Goal: Transaction & Acquisition: Purchase product/service

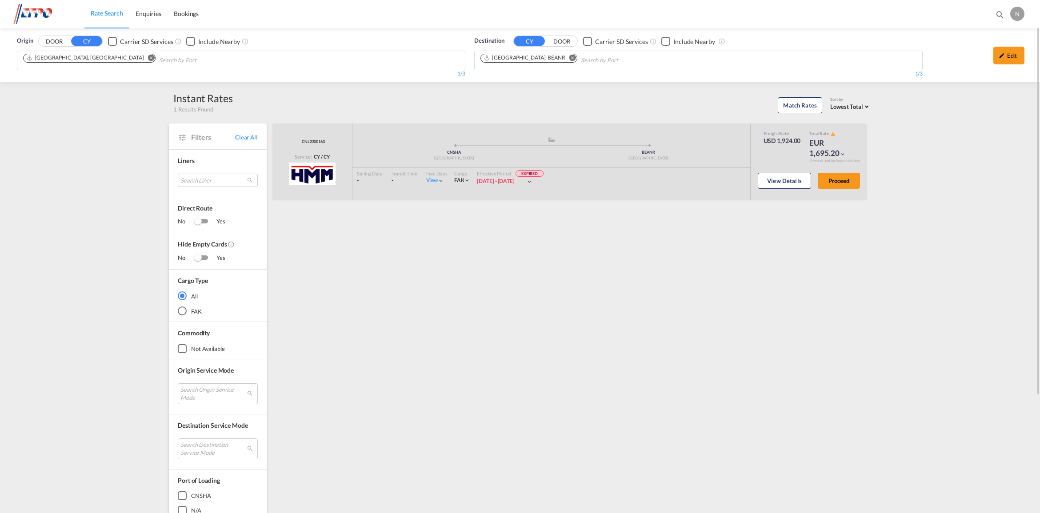
click at [44, 10] on img at bounding box center [43, 14] width 60 height 20
click at [141, 11] on span "Enquiries" at bounding box center [149, 14] width 26 height 8
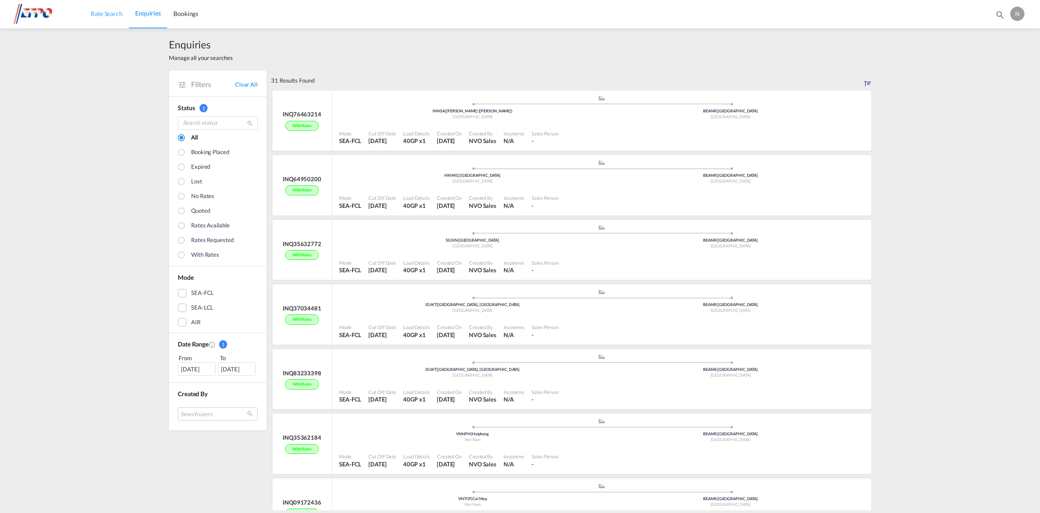
click at [105, 13] on span "Rate Search" at bounding box center [107, 14] width 32 height 8
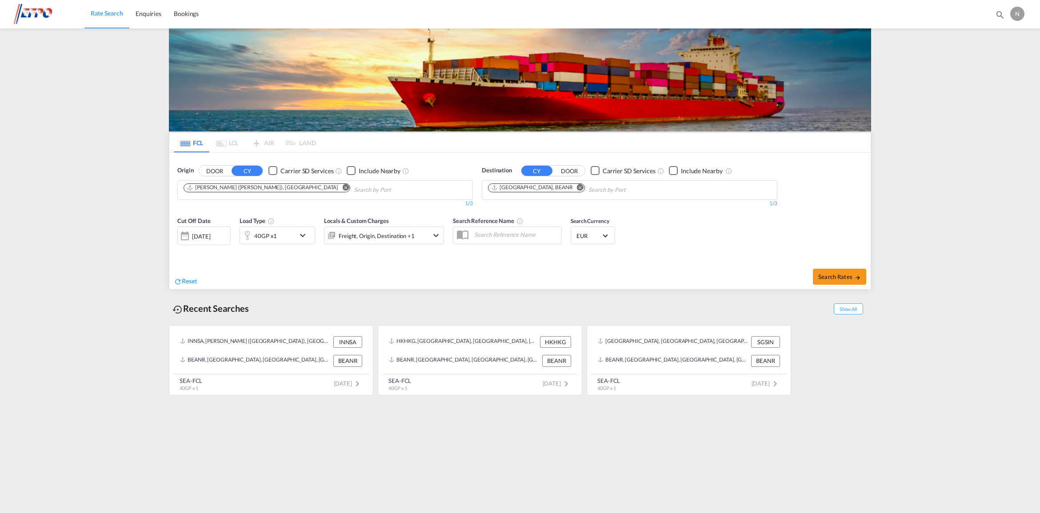
click at [337, 185] on button "Remove" at bounding box center [343, 188] width 13 height 9
click at [577, 188] on md-icon "Remove" at bounding box center [580, 187] width 7 height 7
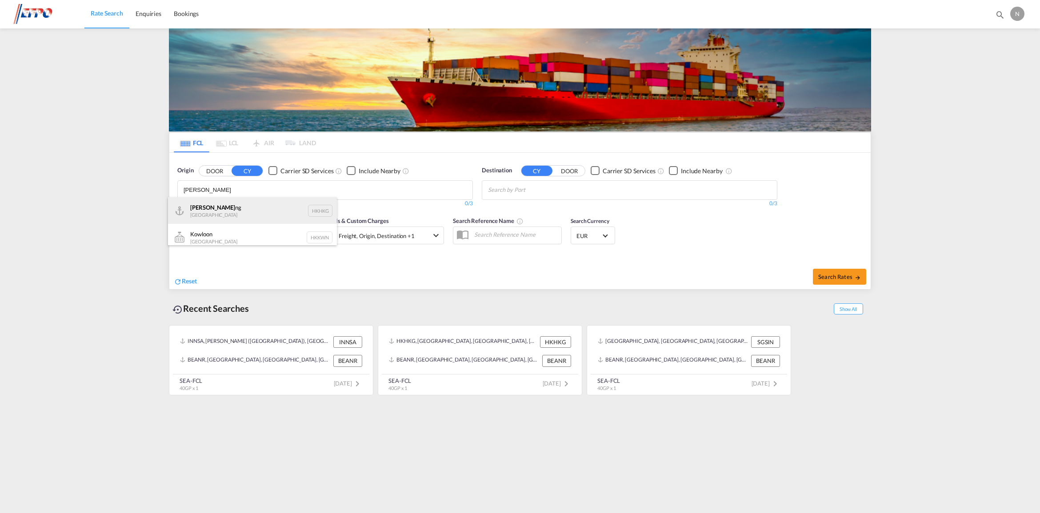
type input "[PERSON_NAME]"
click at [292, 214] on div "Hong Ko ng Hong Kong HKHKG" at bounding box center [252, 210] width 169 height 27
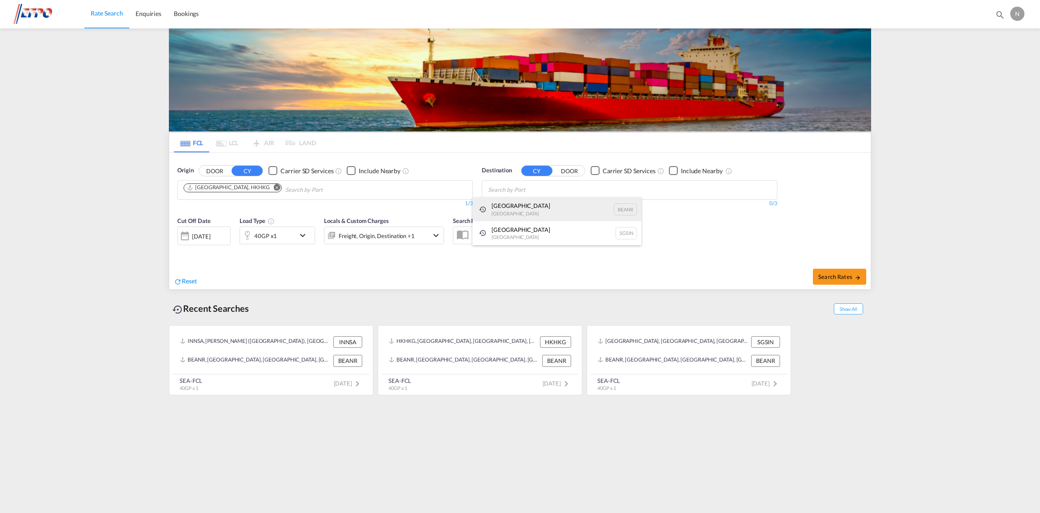
click at [523, 204] on div "[GEOGRAPHIC_DATA] [GEOGRAPHIC_DATA] BEANR" at bounding box center [557, 209] width 169 height 24
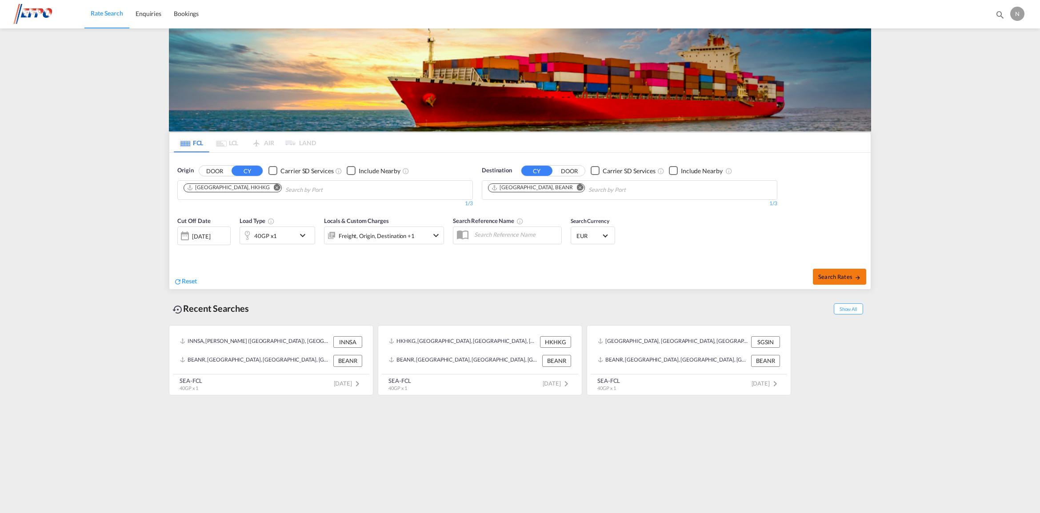
click at [818, 276] on button "Search Rates" at bounding box center [839, 277] width 53 height 16
type input "HKHKG to BEANR / [DATE]"
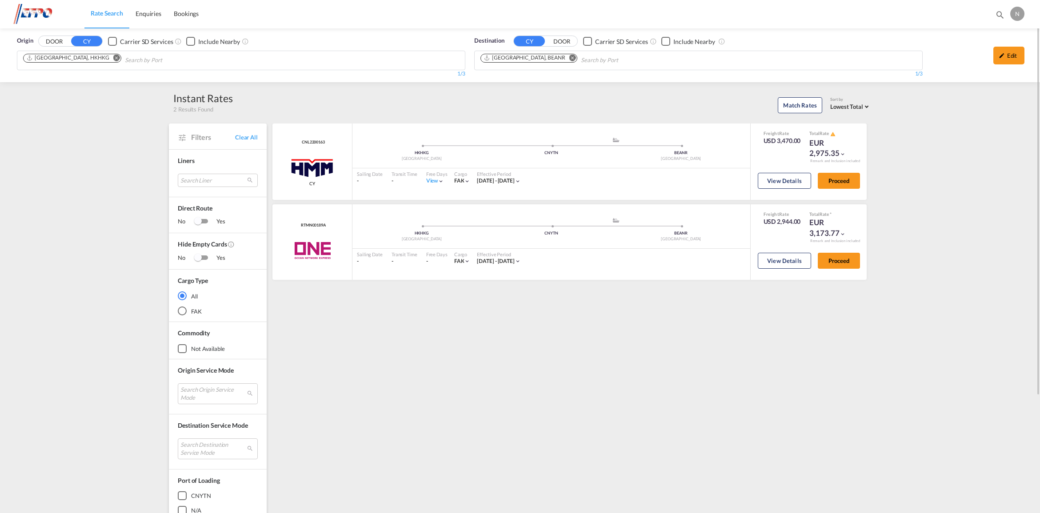
click at [113, 57] on md-icon "Remove" at bounding box center [116, 58] width 7 height 7
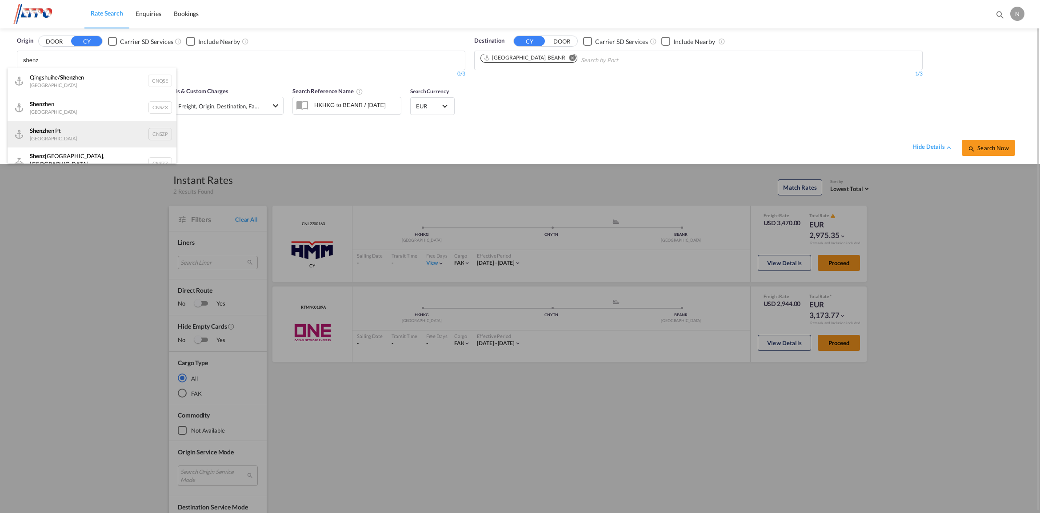
type input "shenz"
click at [87, 124] on div "Shenz hen Pt China CNSZP" at bounding box center [92, 134] width 169 height 27
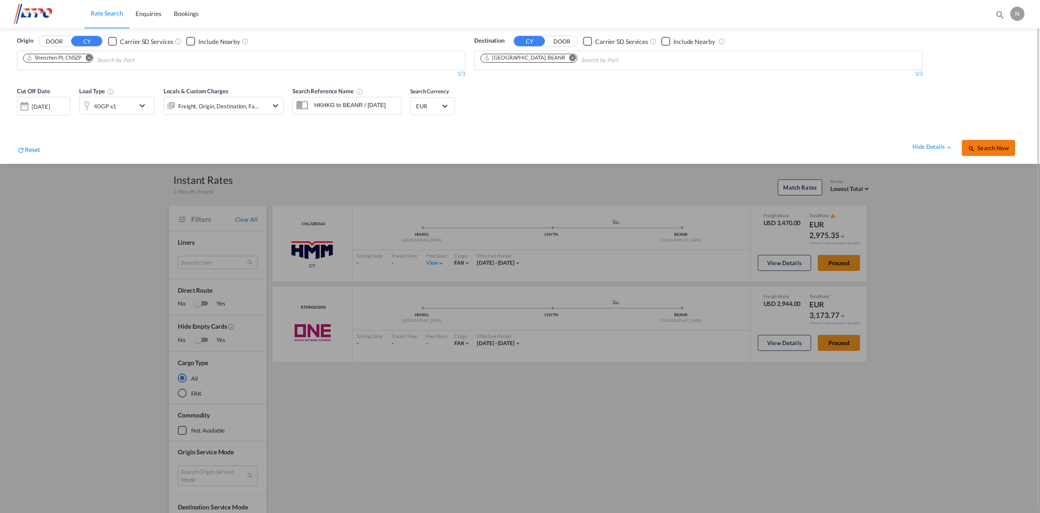
click at [987, 149] on span "Search Now" at bounding box center [988, 147] width 40 height 7
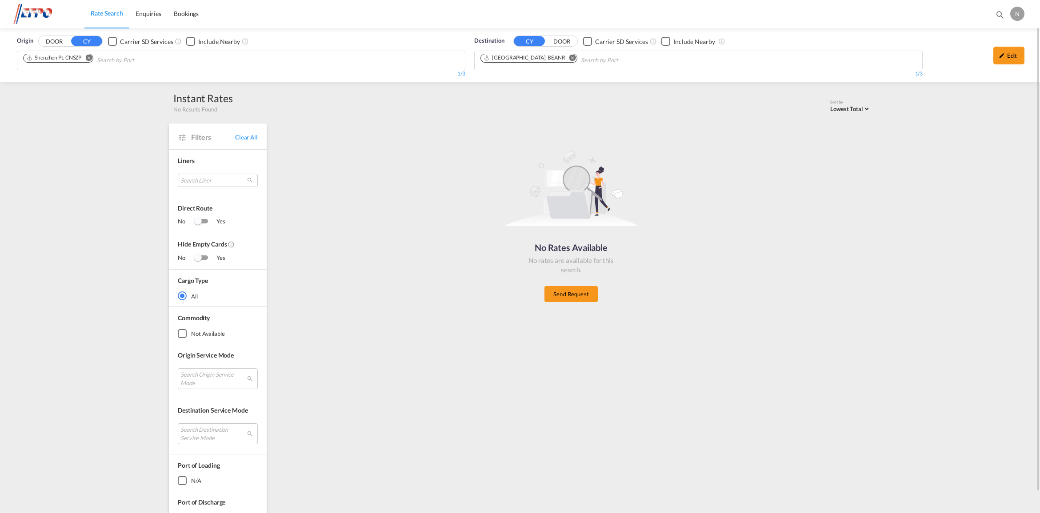
click at [105, 10] on span "Rate Search" at bounding box center [107, 13] width 32 height 8
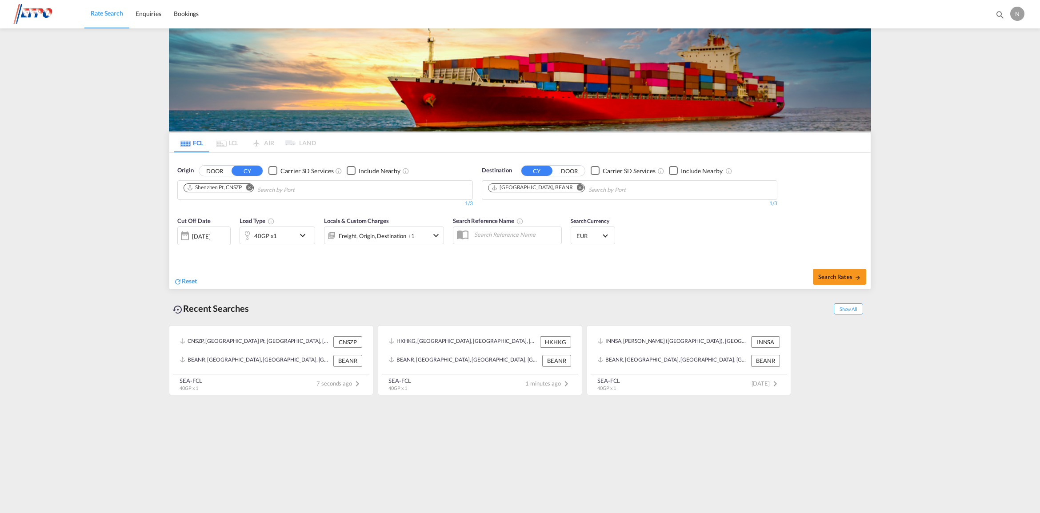
click at [250, 188] on md-icon "Remove" at bounding box center [249, 187] width 7 height 7
click at [249, 196] on body "Rate Search Enquiries Bookings Rate Search Enquiries Bookings" at bounding box center [520, 256] width 1040 height 513
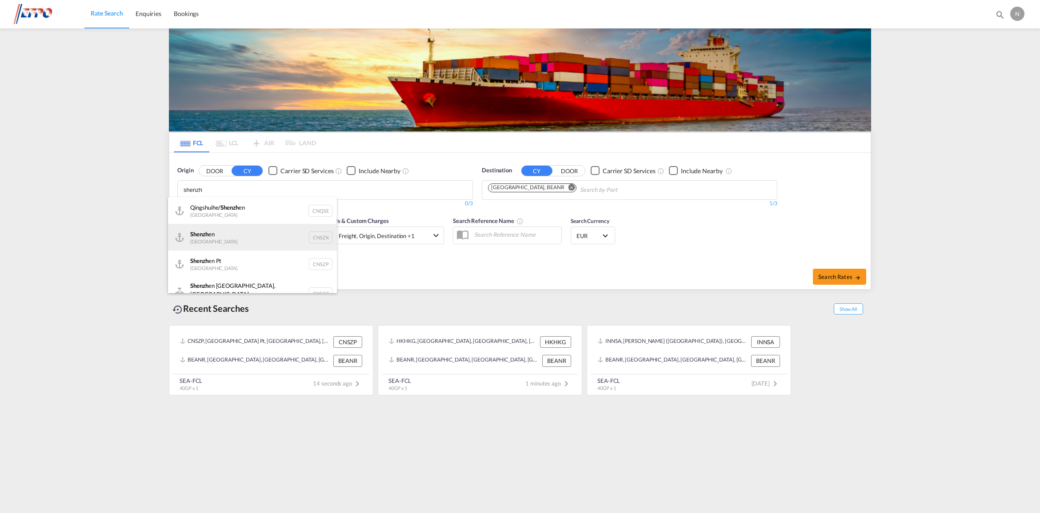
type input "shenzh"
click at [267, 233] on div "Shenzh en [GEOGRAPHIC_DATA] CNSZX" at bounding box center [252, 237] width 169 height 27
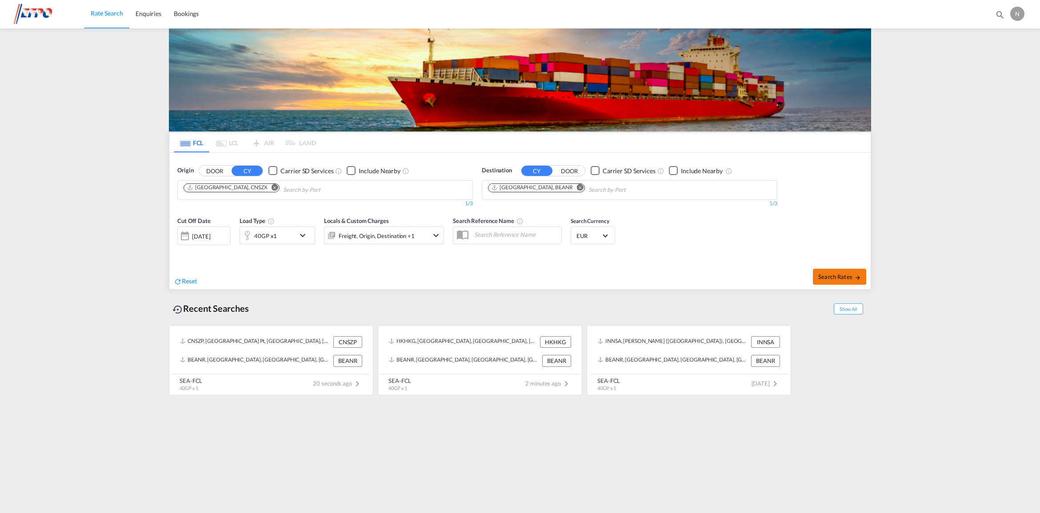
click at [827, 278] on span "Search Rates" at bounding box center [839, 276] width 43 height 7
type input "CNSZX to BEANR / [DATE]"
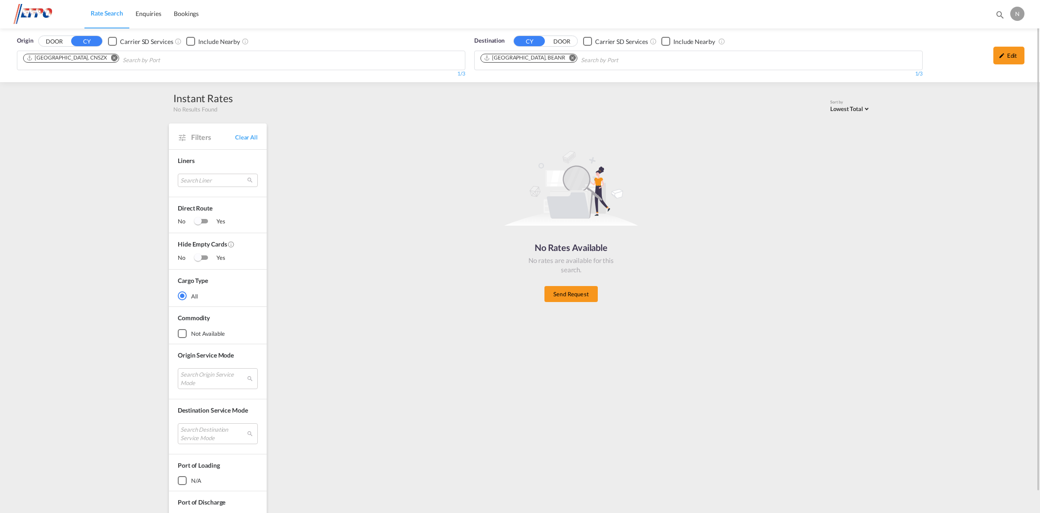
click at [111, 58] on md-icon "Remove" at bounding box center [114, 58] width 7 height 7
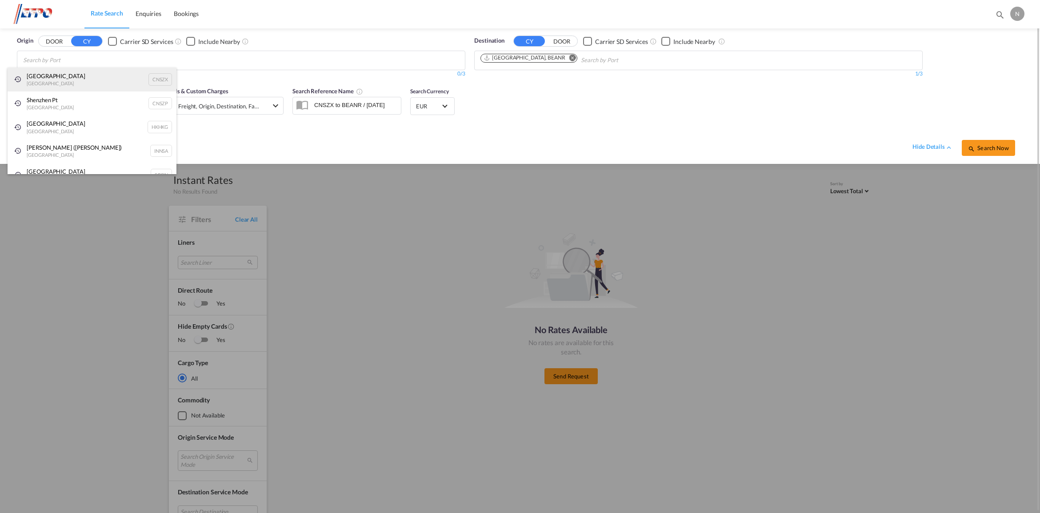
click at [102, 85] on div "Shenzhen [GEOGRAPHIC_DATA] CNSZX" at bounding box center [92, 80] width 169 height 24
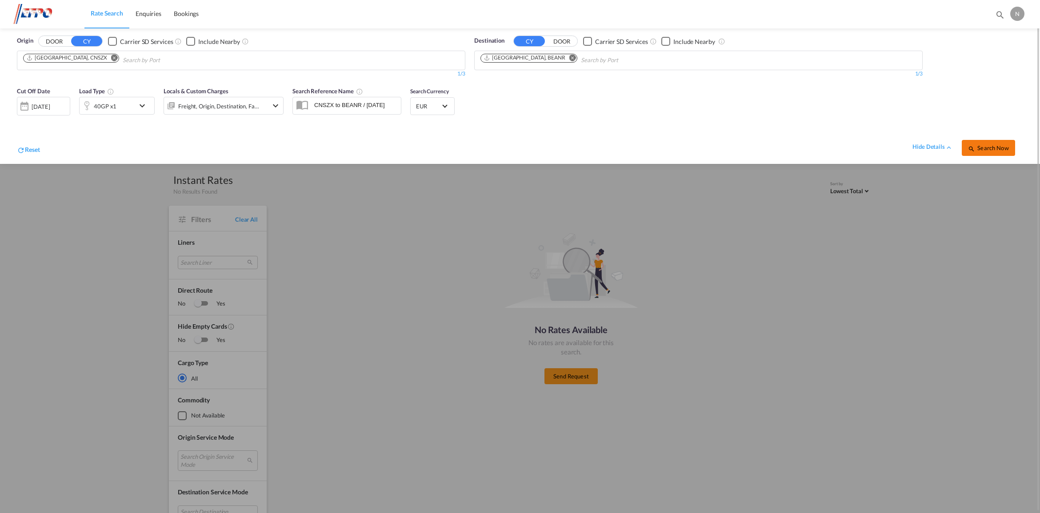
click at [978, 150] on span "Search Now" at bounding box center [988, 147] width 40 height 7
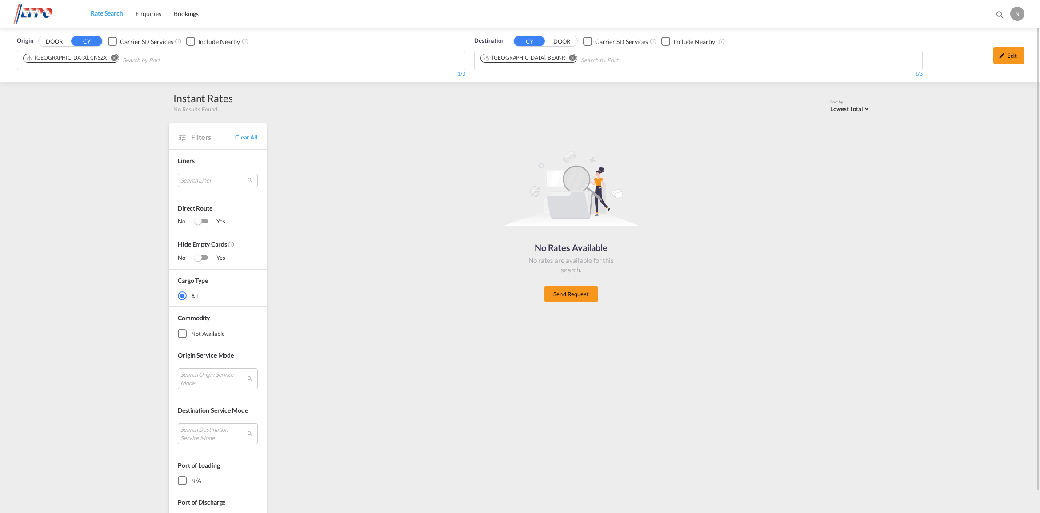
click at [87, 52] on md-chips-wrap "[GEOGRAPHIC_DATA], CNSZX" at bounding box center [116, 59] width 189 height 16
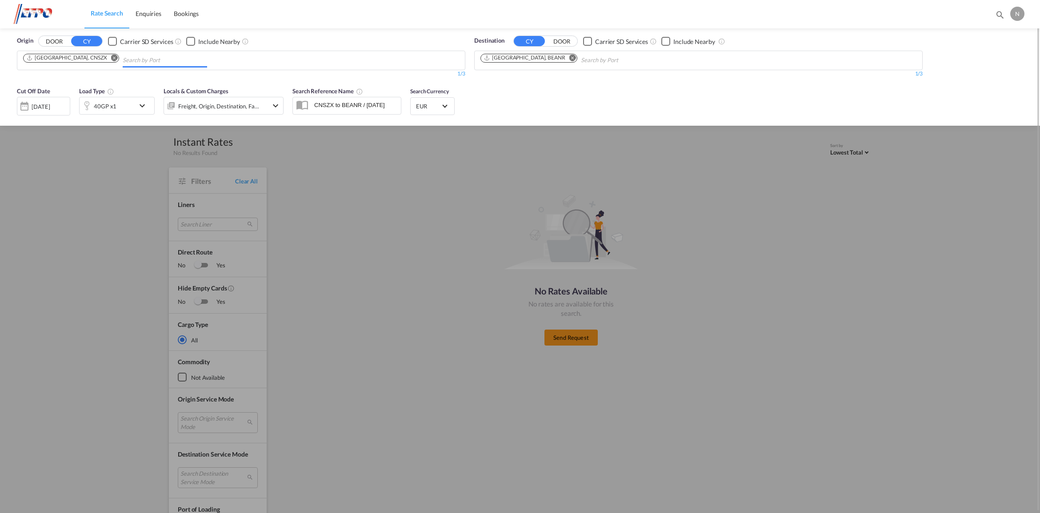
click at [111, 58] on md-icon "Remove" at bounding box center [114, 58] width 7 height 7
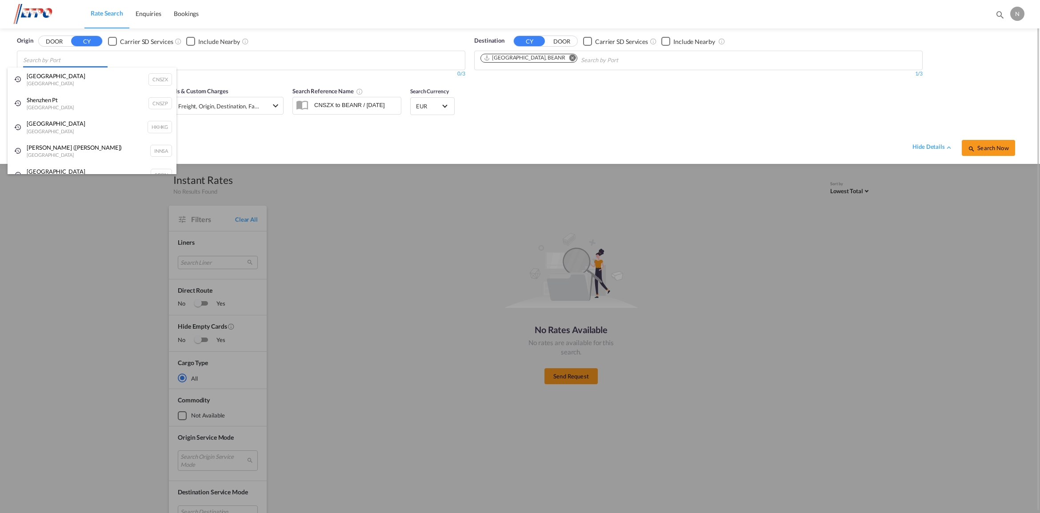
click at [85, 59] on body "Rate Search Enquiries Bookings Rate Search Enquiries Bookings" at bounding box center [520, 256] width 1040 height 513
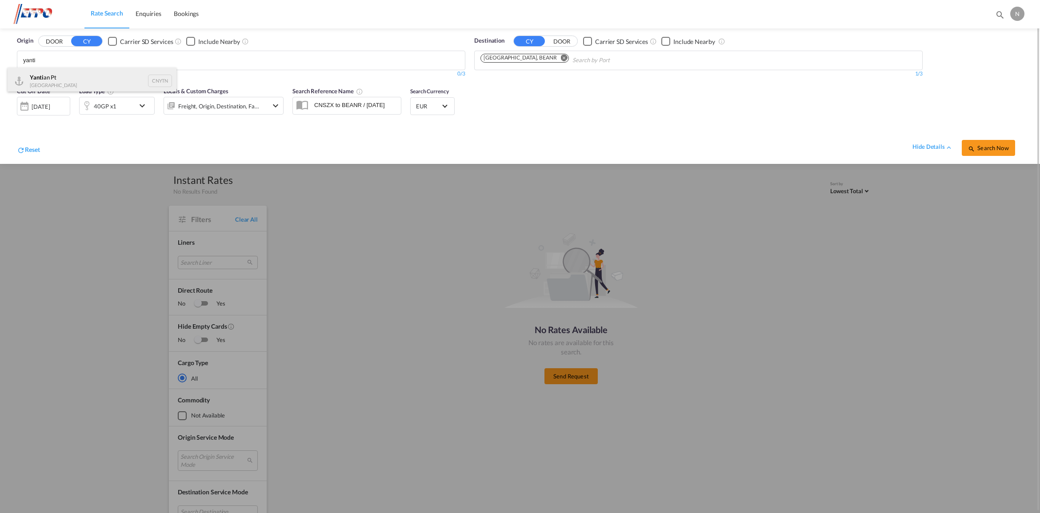
type input "yanti"
click at [103, 85] on div "Yanti an Pt China CNYTN" at bounding box center [92, 81] width 169 height 27
click at [999, 151] on span "Search Now" at bounding box center [988, 147] width 40 height 7
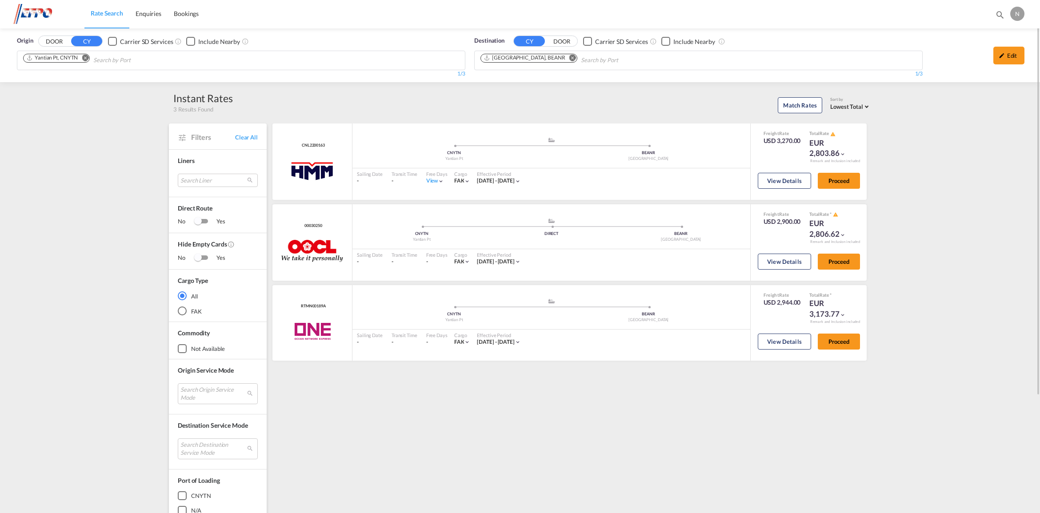
click at [88, 59] on md-icon "Remove" at bounding box center [85, 58] width 7 height 7
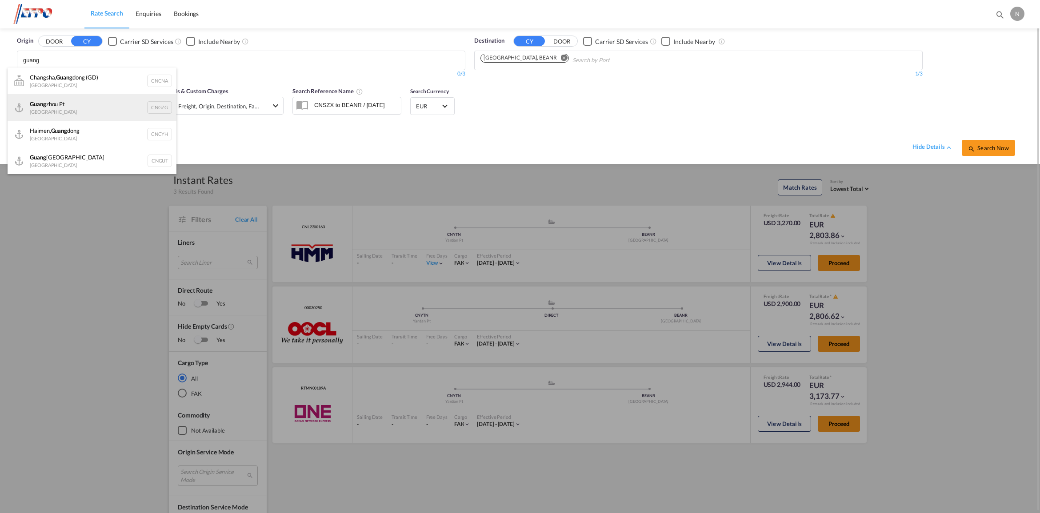
type input "guang"
click at [100, 111] on div "[PERSON_NAME] Pt China CNGZG" at bounding box center [92, 107] width 169 height 27
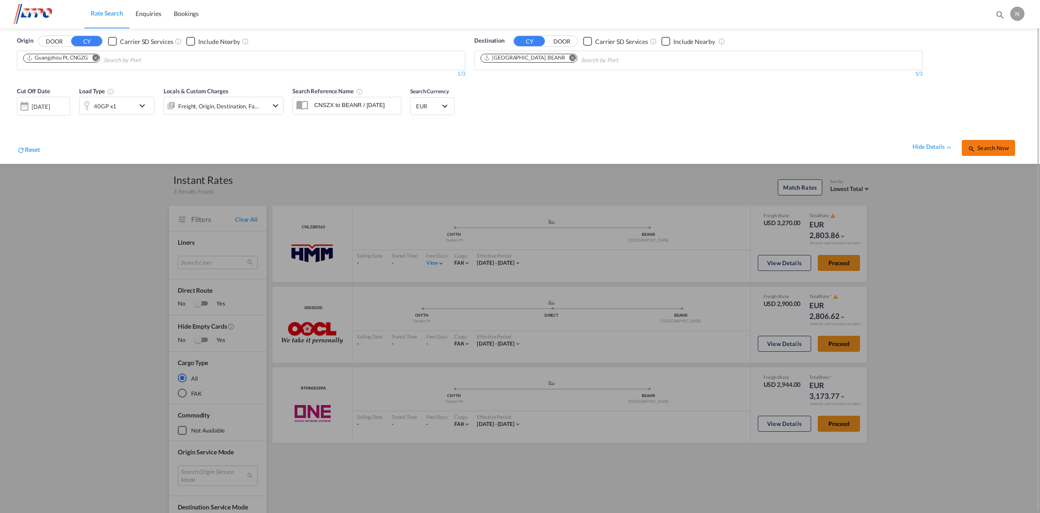
click at [996, 147] on span "Search Now" at bounding box center [988, 147] width 40 height 7
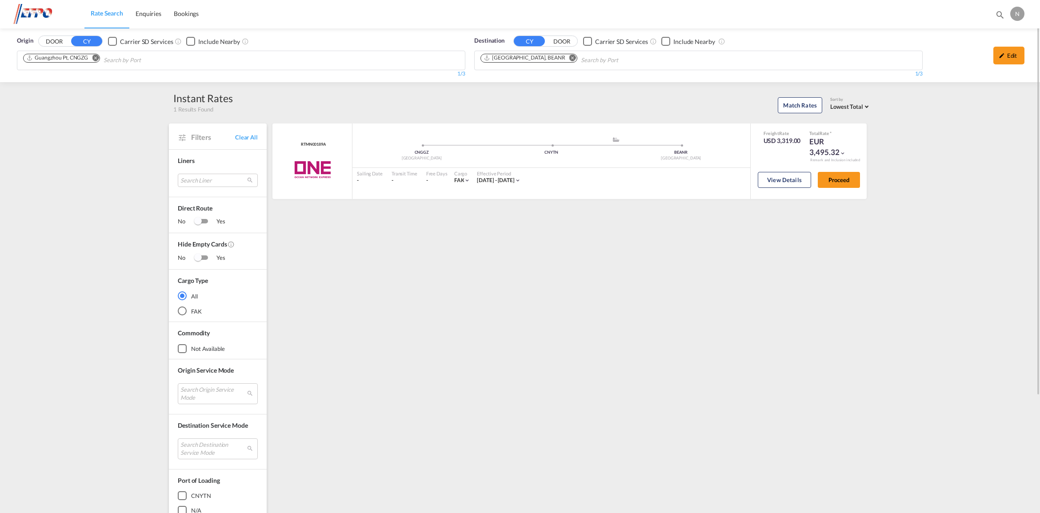
click at [96, 56] on md-icon "Remove" at bounding box center [95, 58] width 7 height 7
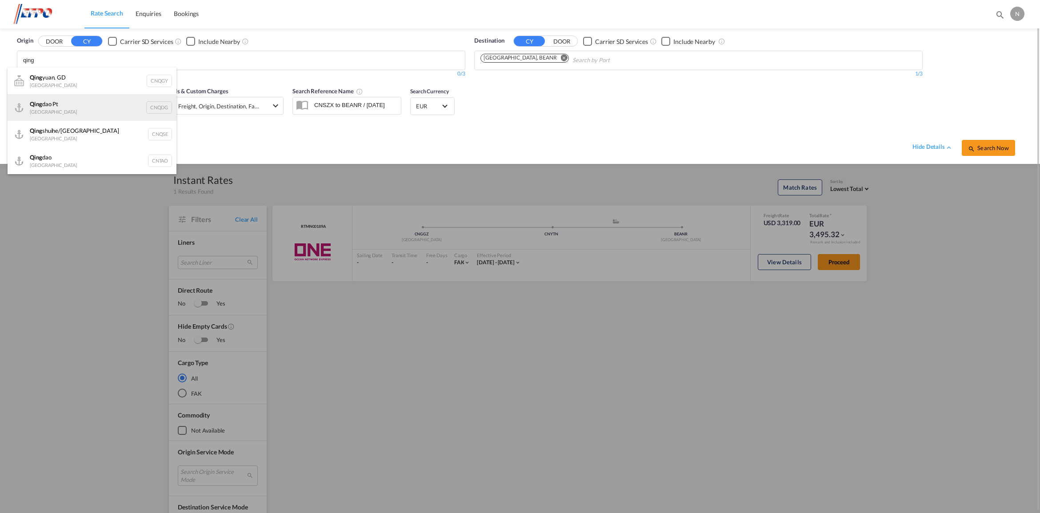
type input "qing"
click at [91, 104] on div "[PERSON_NAME] Pt China CNQDG" at bounding box center [92, 107] width 169 height 27
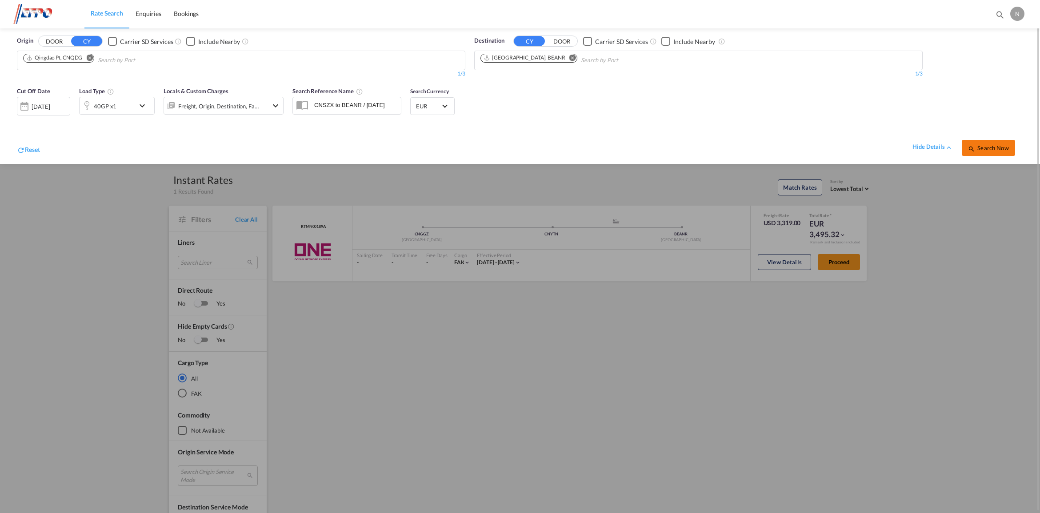
click at [1007, 146] on span "Search Now" at bounding box center [988, 147] width 40 height 7
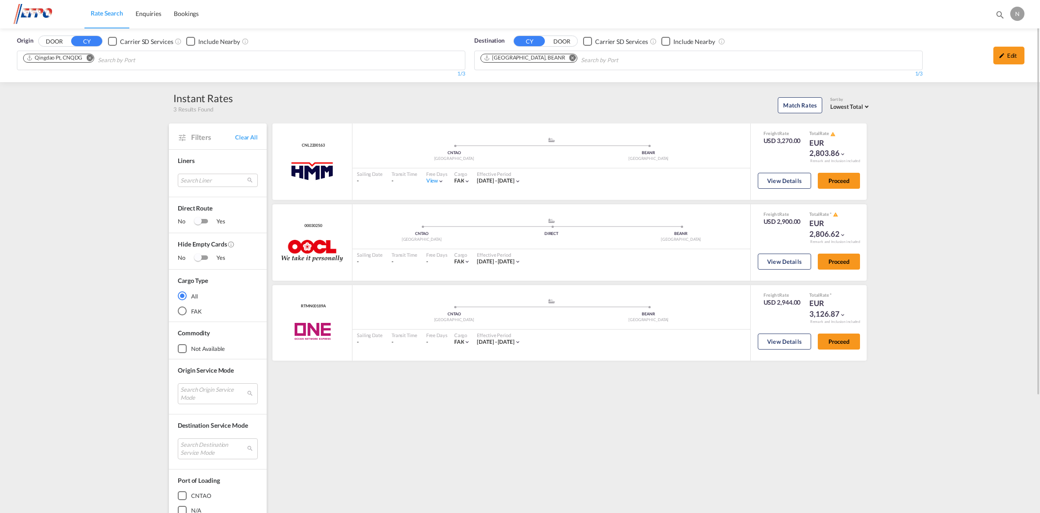
click at [89, 58] on md-icon "Remove" at bounding box center [89, 58] width 7 height 7
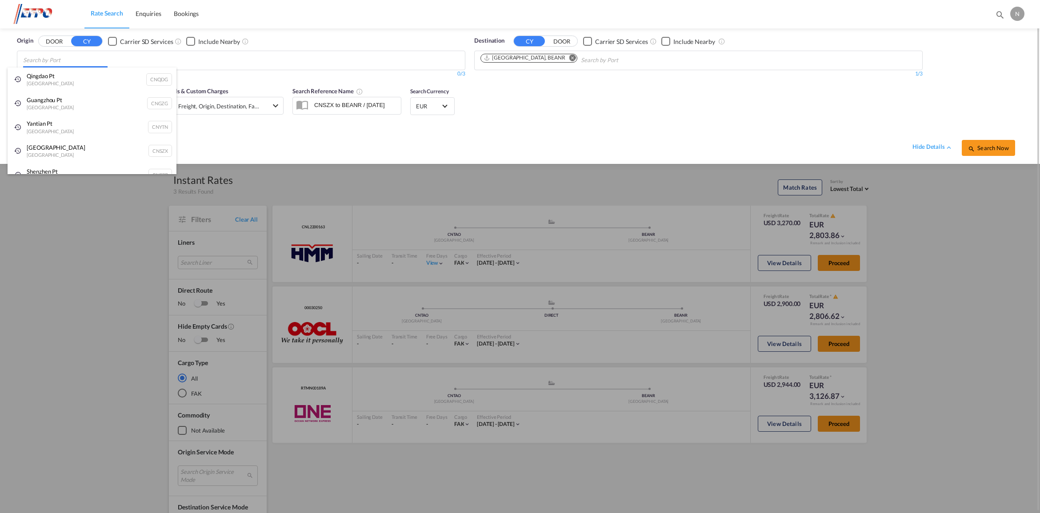
click at [92, 59] on body "Rate Search Enquiries Bookings Rate Search Enquiries Bookings" at bounding box center [520, 256] width 1040 height 513
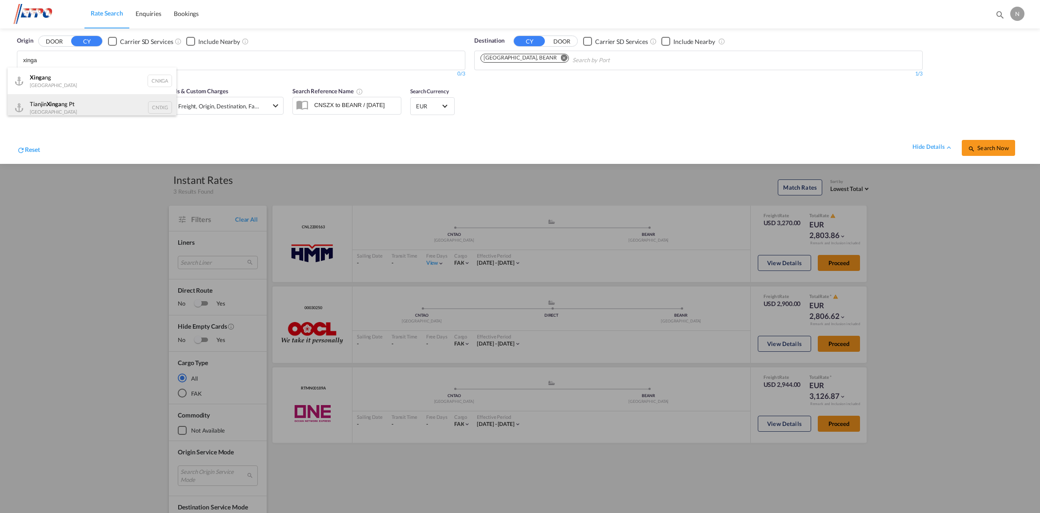
type input "xinga"
click at [92, 101] on div "Tianjin Xinga ng Pt China CNTXG" at bounding box center [92, 107] width 169 height 27
click at [1003, 145] on span "Search Now" at bounding box center [988, 147] width 40 height 7
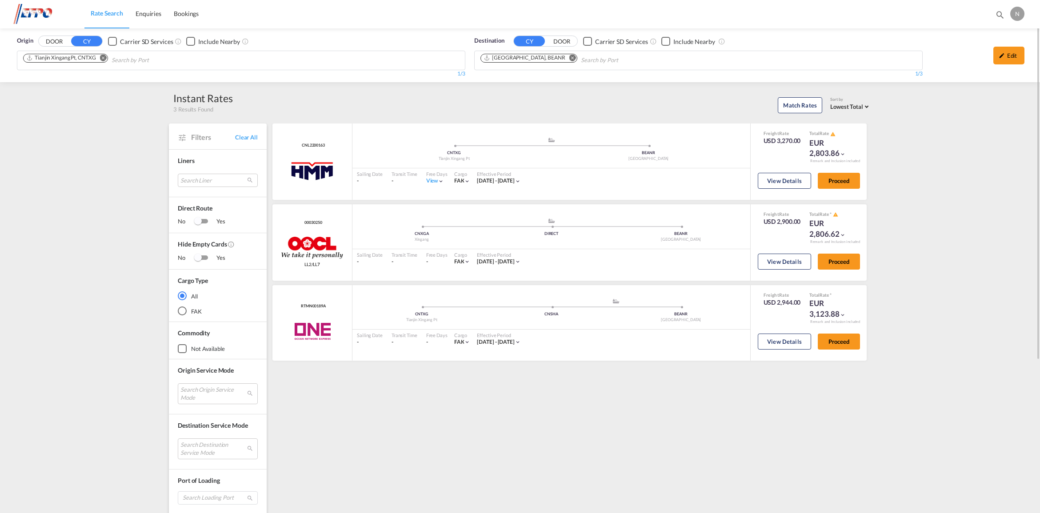
click at [101, 58] on md-icon "Remove" at bounding box center [103, 58] width 7 height 7
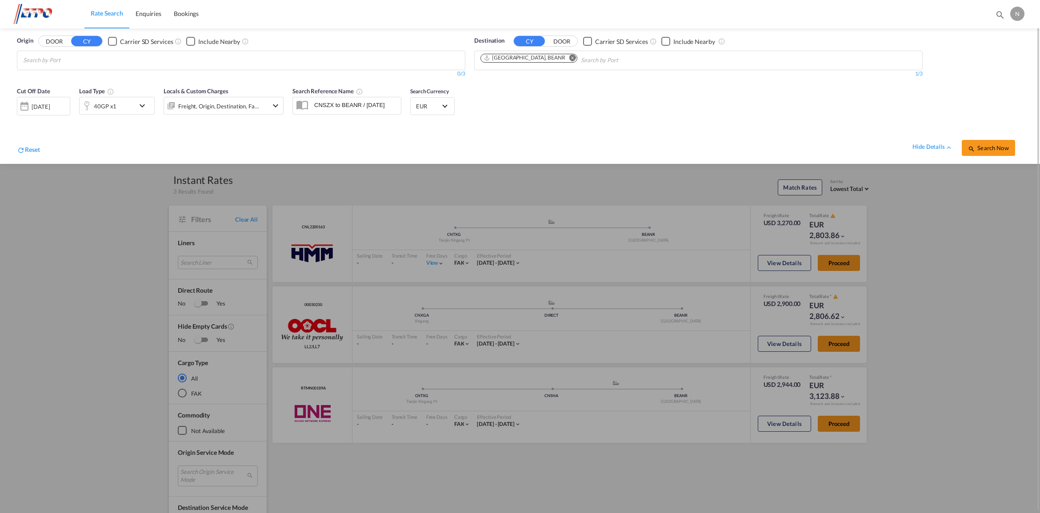
click at [99, 59] on body "Rate Search Enquiries Bookings Rate Search Enquiries Bookings" at bounding box center [520, 256] width 1040 height 513
type input "[PERSON_NAME]"
click at [85, 126] on div "[PERSON_NAME] n Pt China CNDAG" at bounding box center [92, 134] width 169 height 27
click at [999, 150] on span "Search Now" at bounding box center [988, 147] width 40 height 7
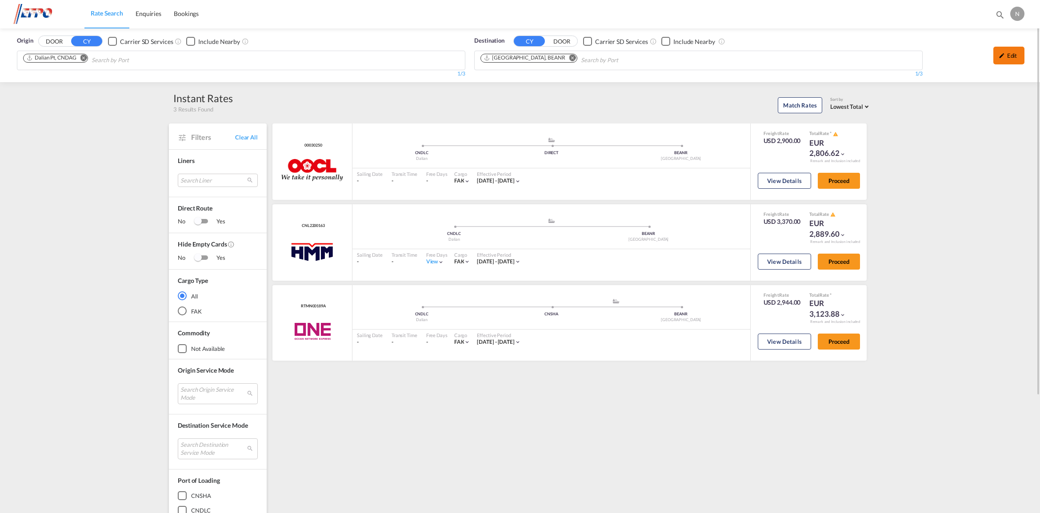
click at [1004, 55] on md-icon "icon-pencil" at bounding box center [1002, 55] width 6 height 6
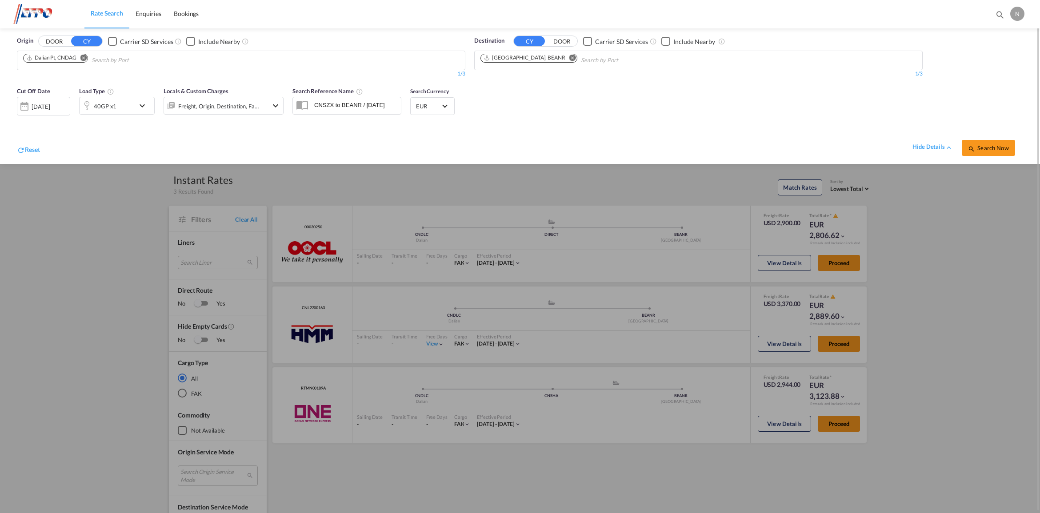
click at [142, 107] on md-icon "icon-chevron-down" at bounding box center [144, 105] width 15 height 11
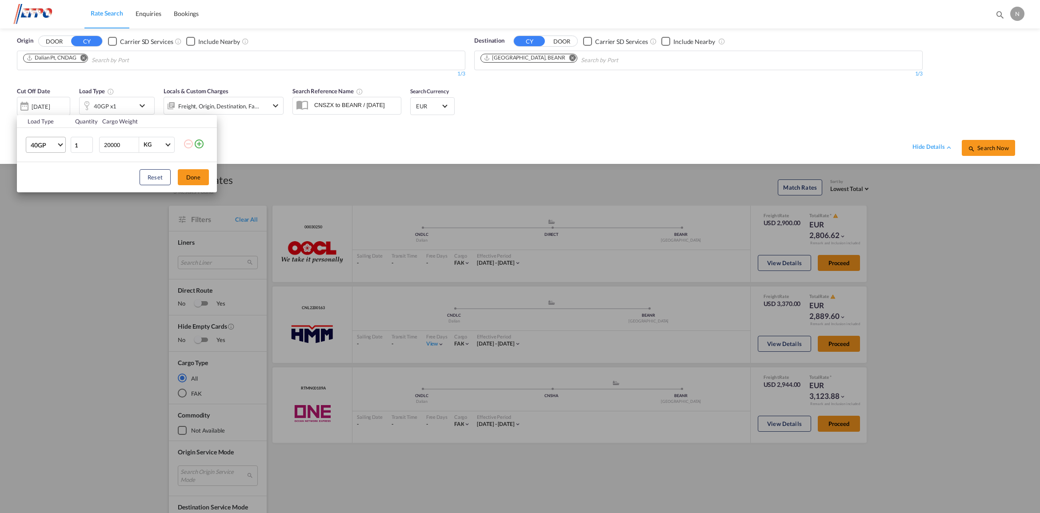
click at [50, 148] on span "40GP" at bounding box center [44, 145] width 26 height 9
drag, startPoint x: 39, startPoint y: 127, endPoint x: 60, endPoint y: 132, distance: 21.6
click at [40, 127] on div "20GP" at bounding box center [39, 124] width 16 height 9
click at [191, 176] on button "Done" at bounding box center [193, 177] width 31 height 16
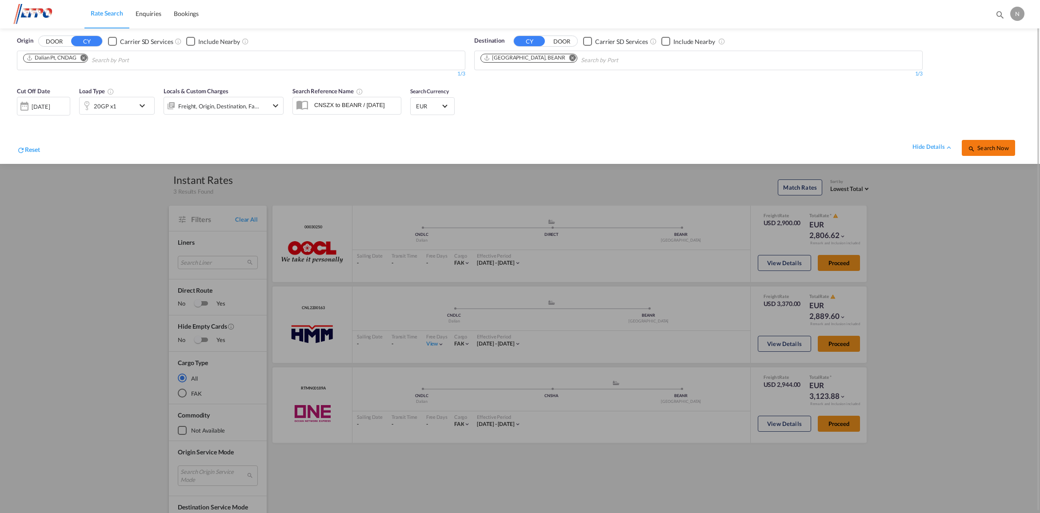
click at [985, 154] on button "Search Now" at bounding box center [988, 148] width 53 height 16
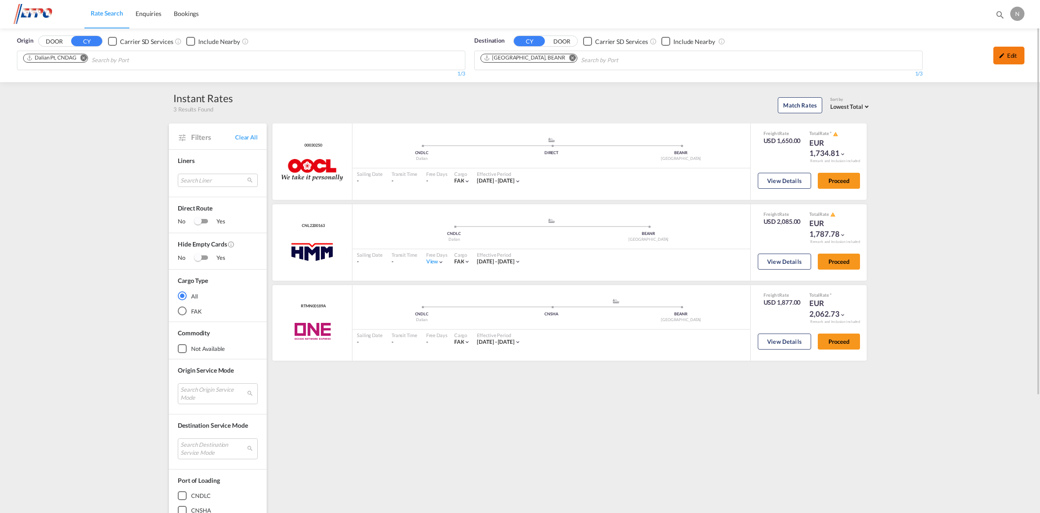
click at [1012, 49] on div "Edit" at bounding box center [1009, 56] width 31 height 18
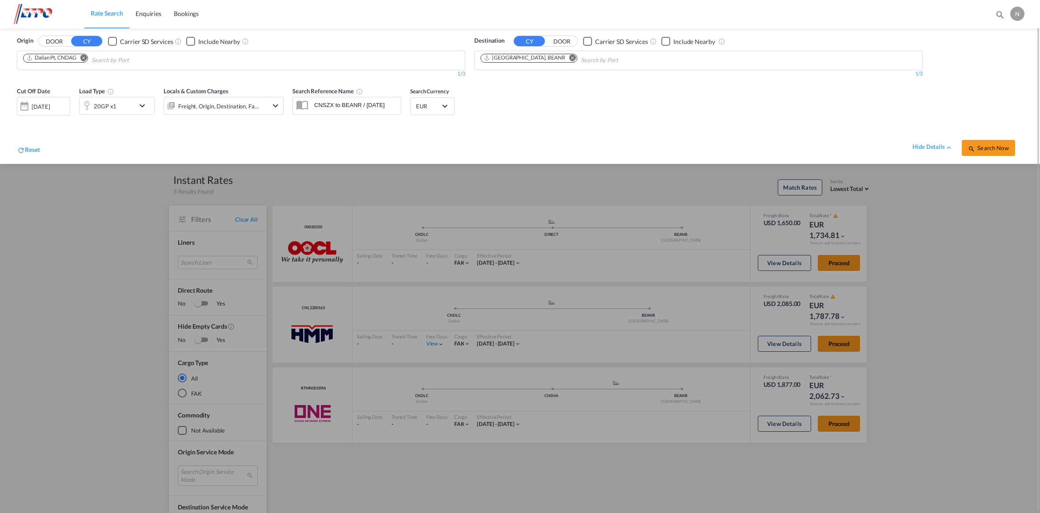
click at [142, 105] on md-icon "icon-chevron-down" at bounding box center [144, 105] width 15 height 11
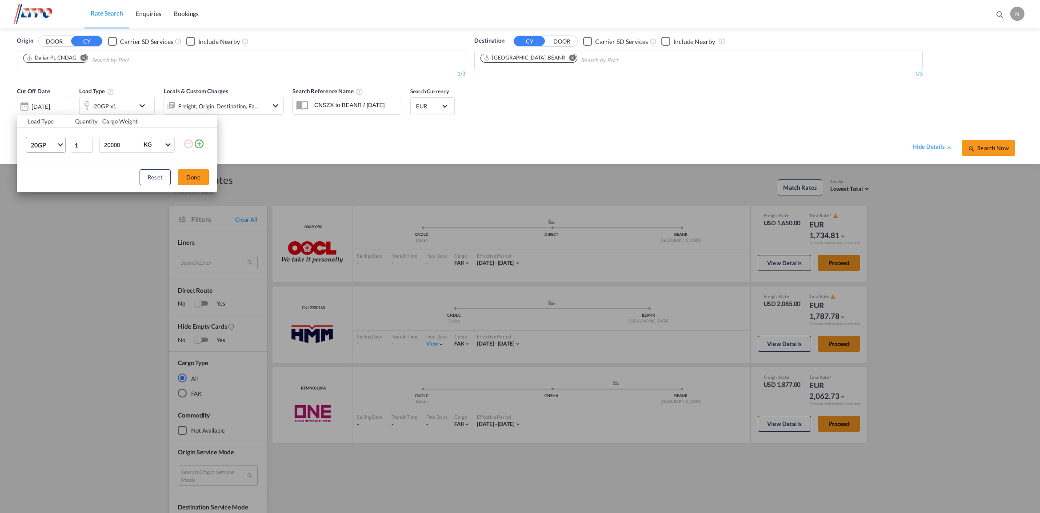
click at [58, 146] on md-select-value "20GP" at bounding box center [48, 144] width 36 height 15
click at [40, 169] on div "40GP" at bounding box center [39, 166] width 16 height 9
click at [186, 178] on button "Done" at bounding box center [193, 177] width 31 height 16
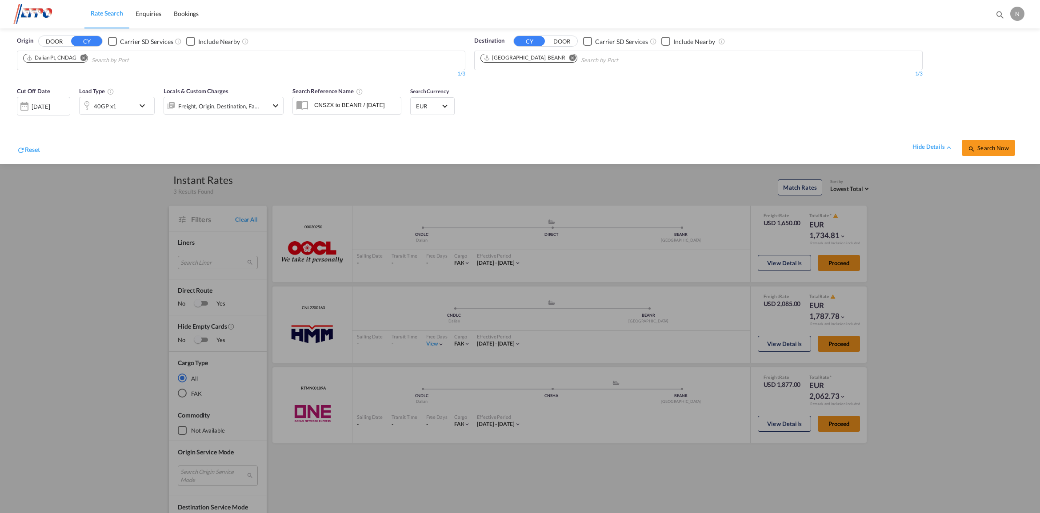
click at [84, 56] on md-icon "Remove" at bounding box center [83, 58] width 7 height 7
click at [84, 63] on input "Chips input." at bounding box center [65, 60] width 84 height 14
type input "ningbo"
click at [88, 85] on div "Ningbo China CNNGB" at bounding box center [92, 81] width 169 height 27
click at [987, 149] on span "Search Now" at bounding box center [988, 147] width 40 height 7
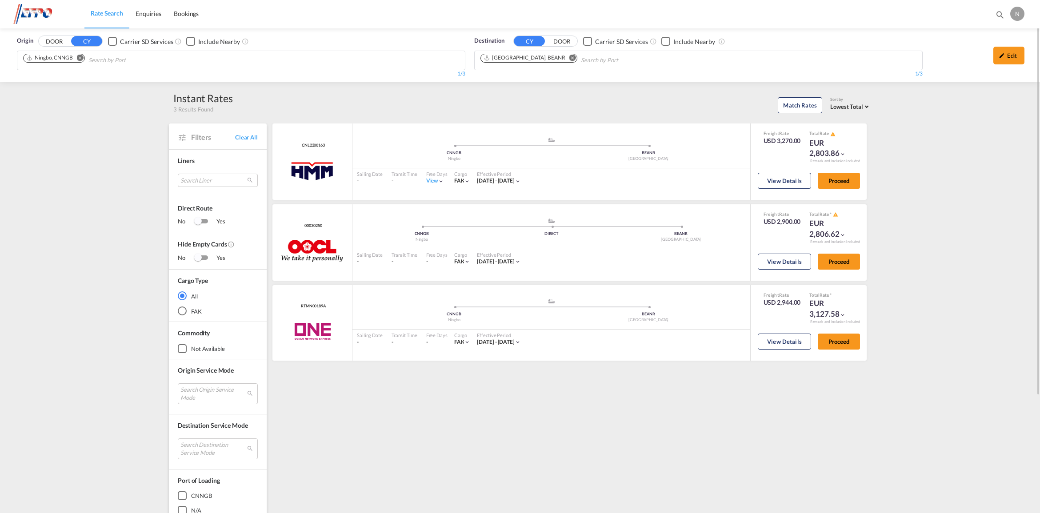
click at [78, 58] on md-icon "Remove" at bounding box center [80, 58] width 7 height 7
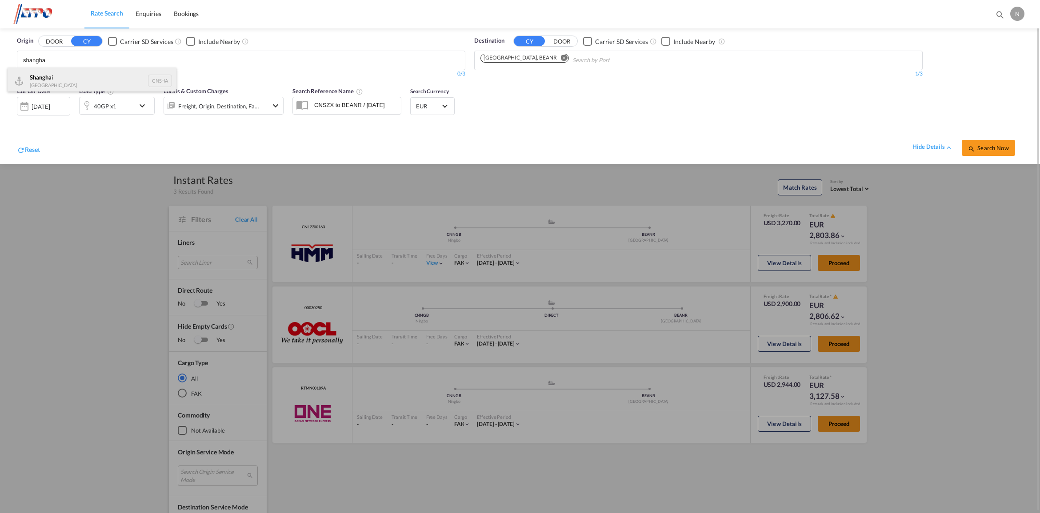
type input "shangha"
click at [61, 78] on div "Shangha i [GEOGRAPHIC_DATA] CNSHA" at bounding box center [92, 81] width 169 height 27
click at [992, 147] on span "Search Now" at bounding box center [988, 147] width 40 height 7
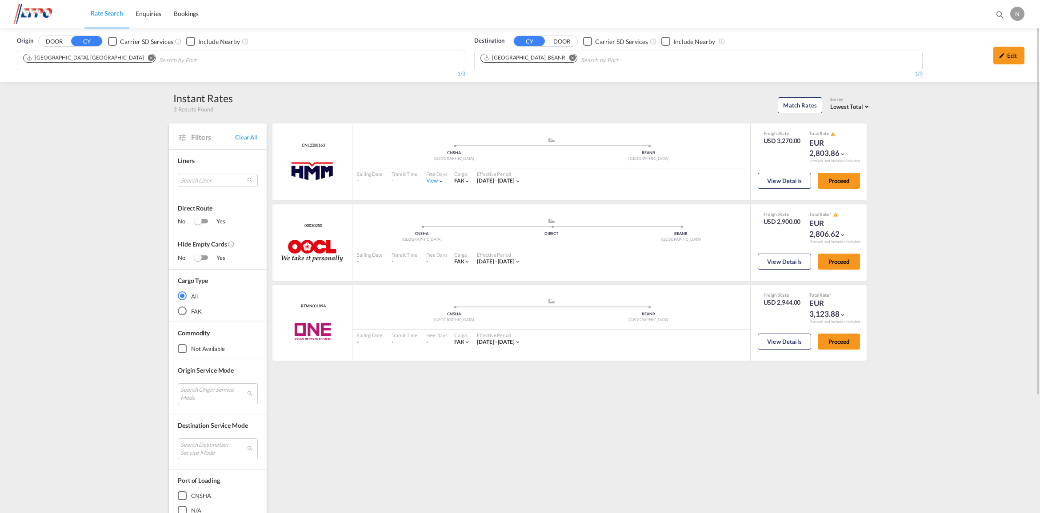
click at [180, 59] on md-chips-wrap "[GEOGRAPHIC_DATA], [GEOGRAPHIC_DATA]" at bounding box center [134, 59] width 225 height 16
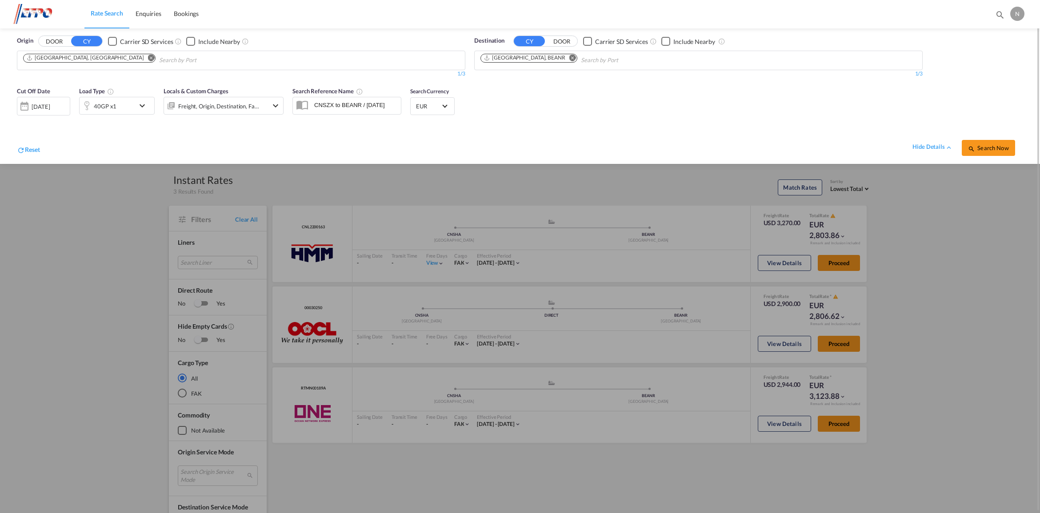
click at [148, 55] on md-icon "Remove" at bounding box center [151, 58] width 7 height 7
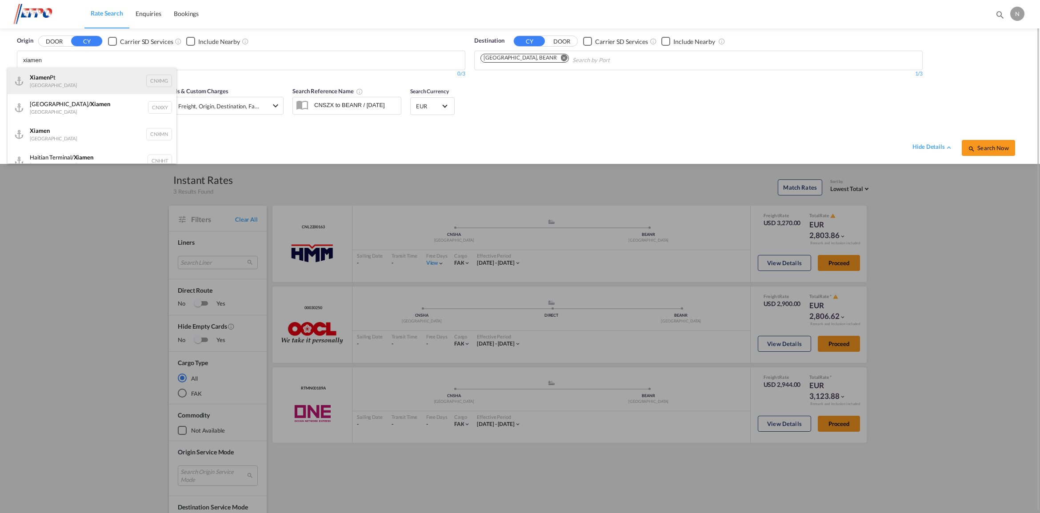
type input "xiamen"
click at [64, 76] on div "Xiamen Pt China CNXMG" at bounding box center [92, 81] width 169 height 27
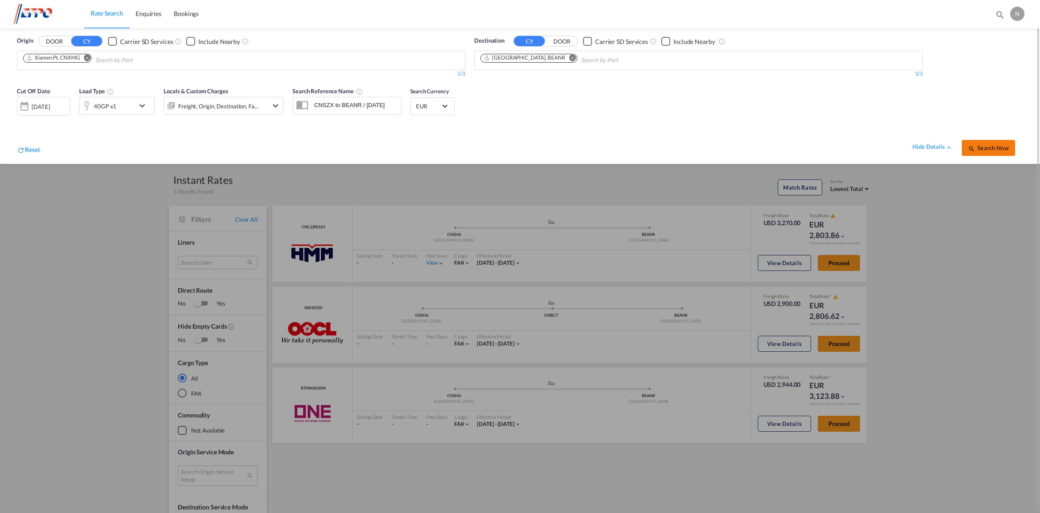
click at [992, 149] on span "Search Now" at bounding box center [988, 147] width 40 height 7
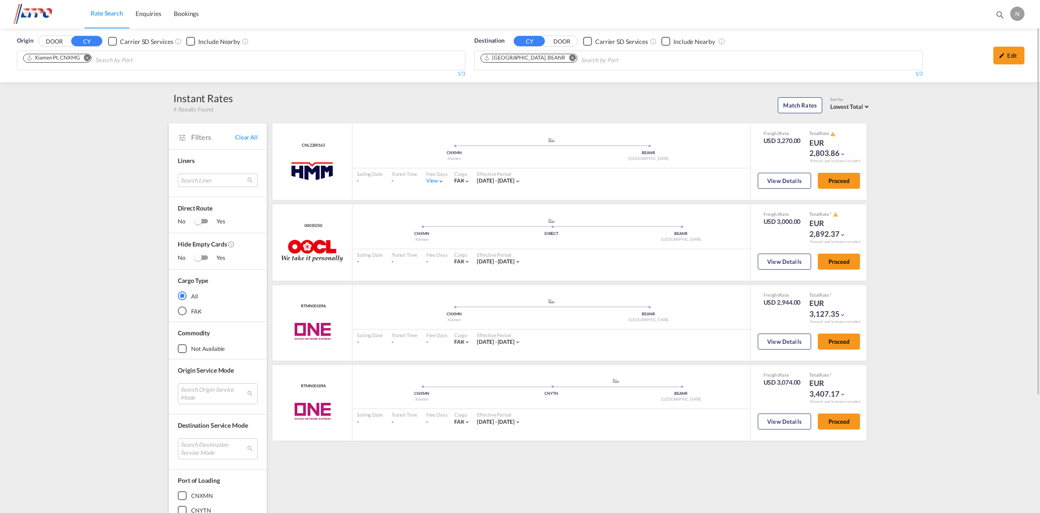
click at [89, 56] on md-icon "Remove" at bounding box center [87, 58] width 7 height 7
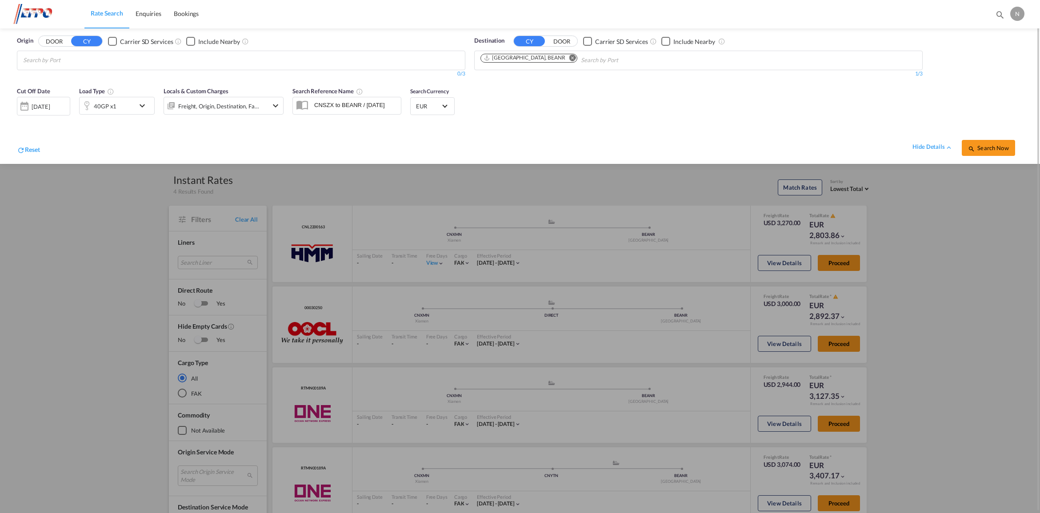
click at [89, 57] on body "Rate Search Enquiries Bookings Rate Search Enquiries Bookings" at bounding box center [520, 256] width 1040 height 513
type input "nhava"
click at [89, 74] on div "[PERSON_NAME] ( [PERSON_NAME]) [GEOGRAPHIC_DATA] INNSA" at bounding box center [92, 81] width 169 height 27
click at [979, 140] on button "Search Now" at bounding box center [988, 148] width 53 height 16
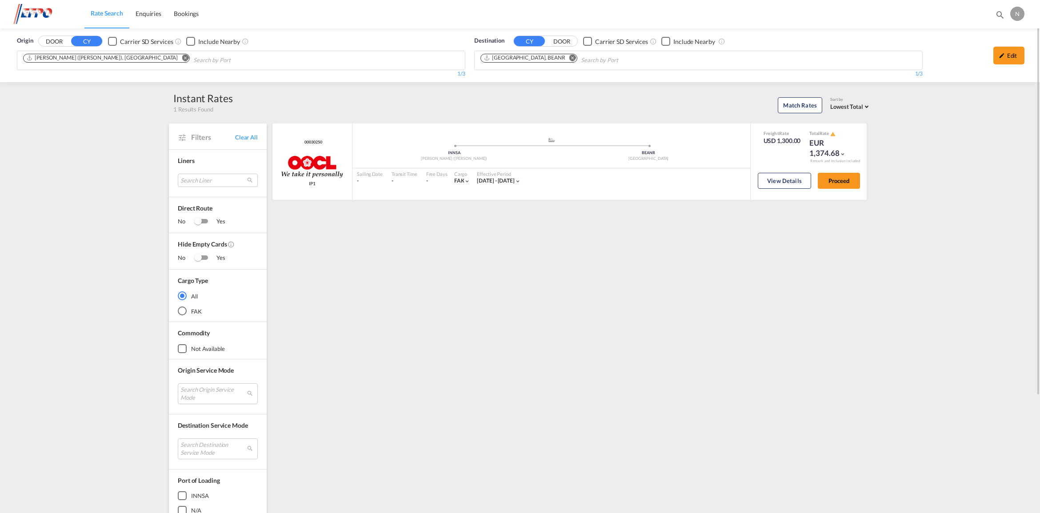
scroll to position [56, 0]
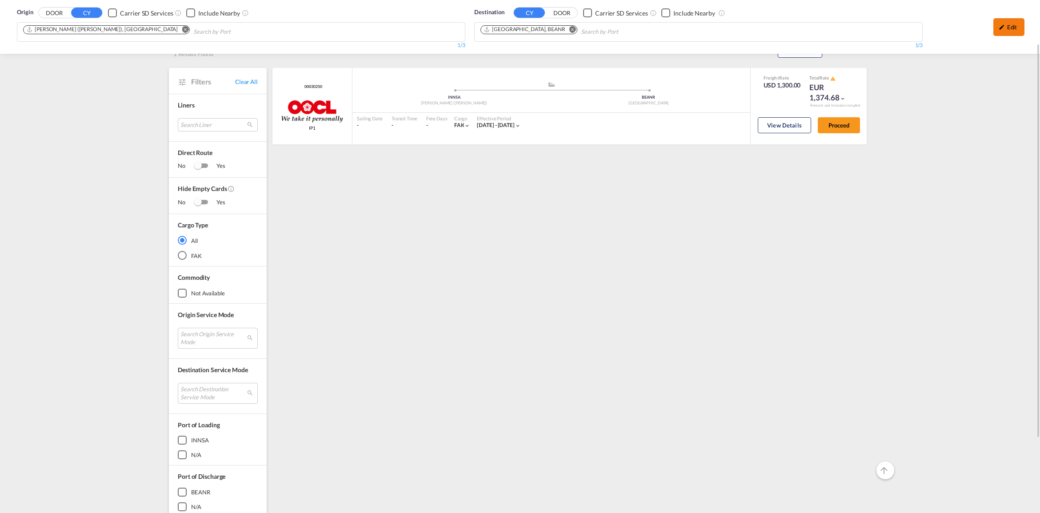
click at [1002, 24] on md-icon "icon-pencil" at bounding box center [1002, 27] width 6 height 6
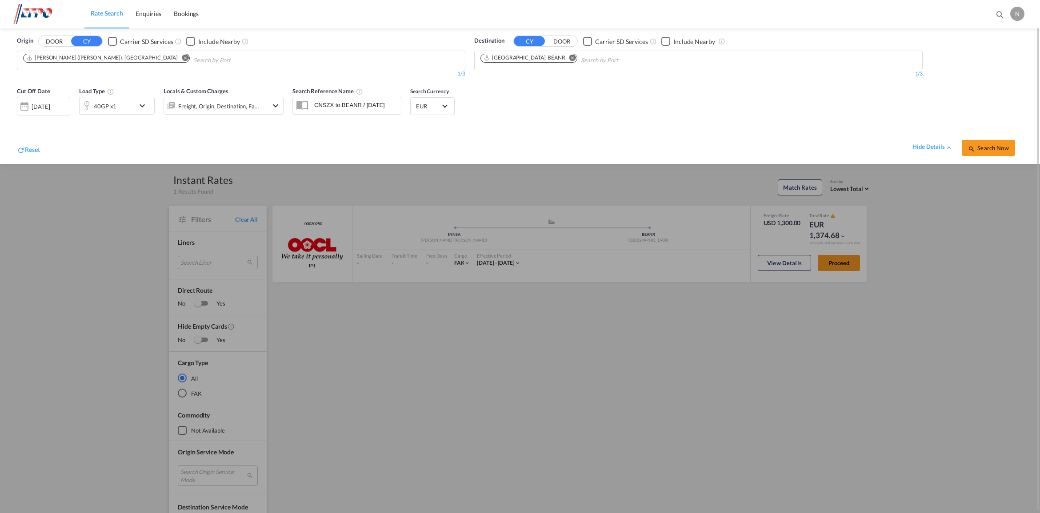
click at [134, 105] on div "40GP x1" at bounding box center [107, 106] width 55 height 18
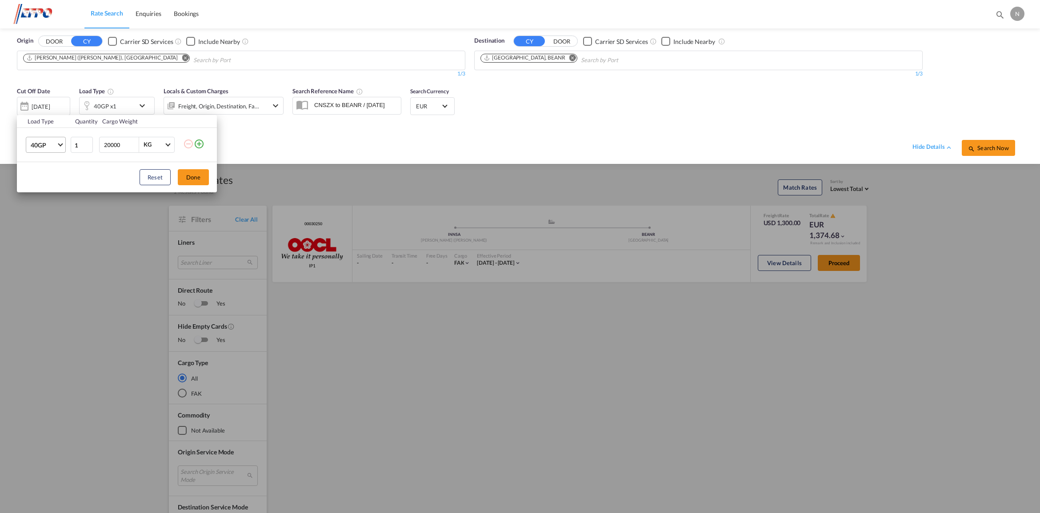
click at [59, 145] on span "Choose: \a40GP" at bounding box center [60, 143] width 5 height 5
drag, startPoint x: 101, startPoint y: 164, endPoint x: 107, endPoint y: 165, distance: 5.4
click at [107, 165] on md-backdrop at bounding box center [520, 256] width 1040 height 513
click at [200, 144] on md-icon "icon-plus-circle-outline" at bounding box center [199, 144] width 11 height 11
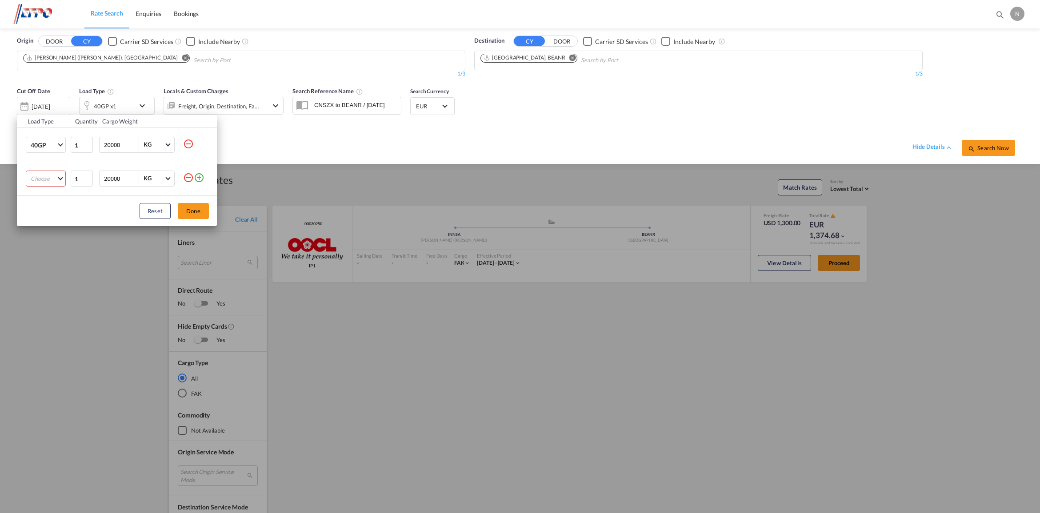
click at [52, 174] on md-select "Choose 20GP 40GP 40HC 45HC 20RE 40RE 40HR 20OT 40OT 20FR 40FR 40NR 20NR 45S 20T…" at bounding box center [46, 179] width 40 height 16
click at [39, 177] on div "20GP" at bounding box center [38, 179] width 15 height 8
click at [196, 204] on button "Done" at bounding box center [193, 211] width 31 height 16
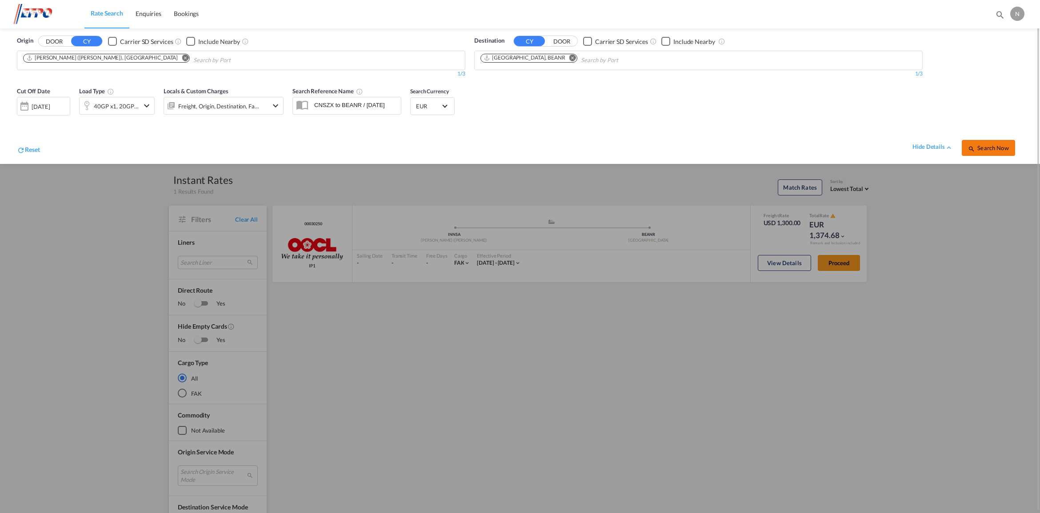
click at [990, 152] on button "Search Now" at bounding box center [988, 148] width 53 height 16
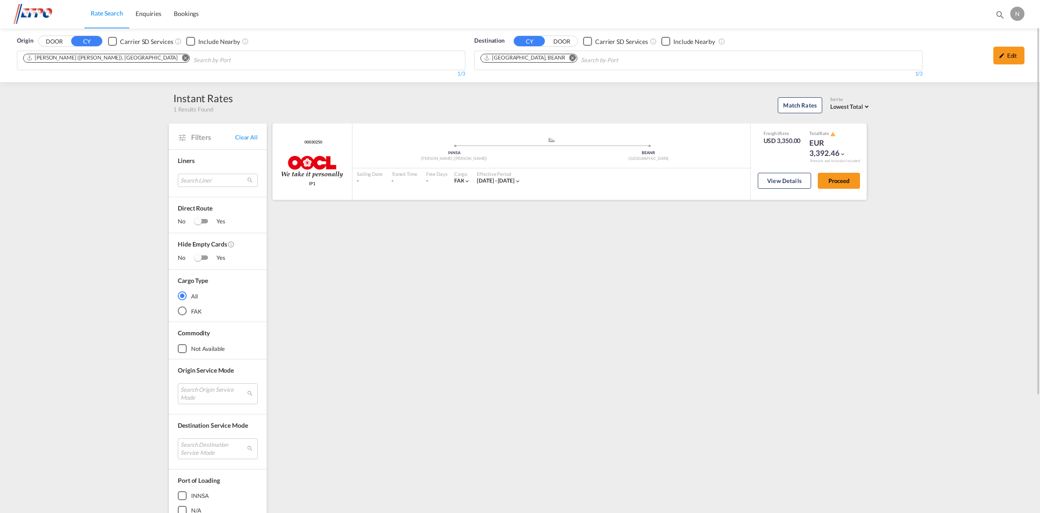
click at [843, 154] on md-icon "icon-chevron-down" at bounding box center [843, 154] width 6 height 6
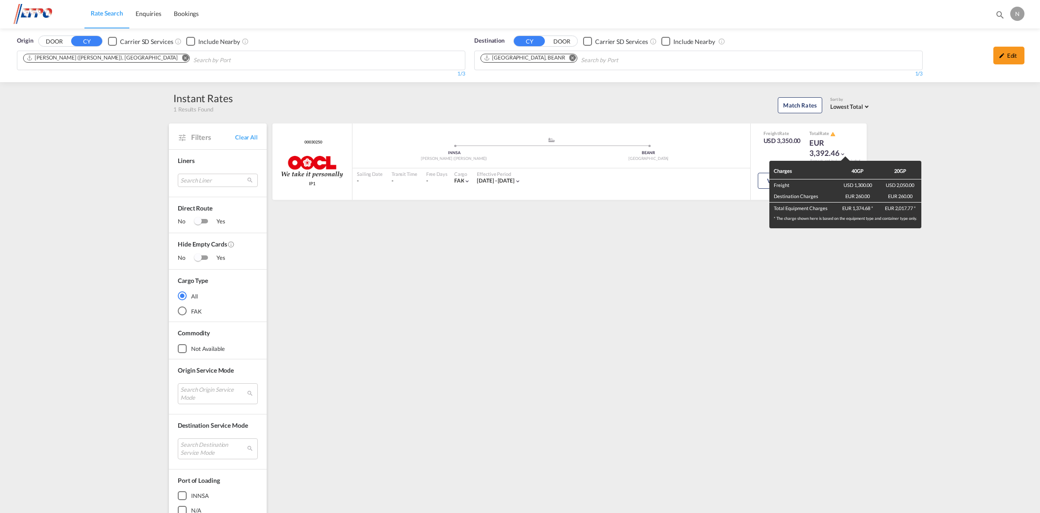
click at [1003, 56] on div "Charges 40GP 20GP Freight USD 1,300.00 USD 2,050.00 Destination Charges EUR 260…" at bounding box center [520, 256] width 1040 height 513
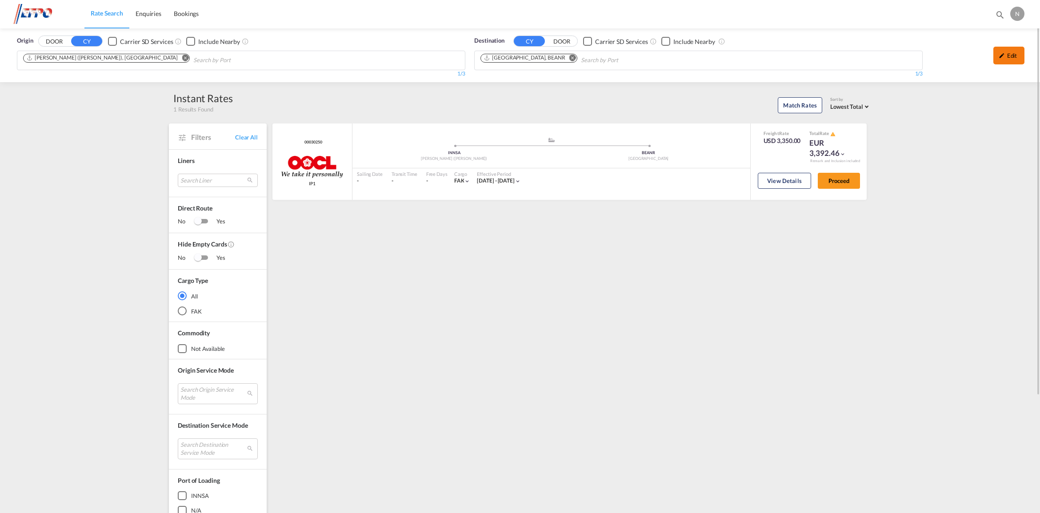
click at [1003, 56] on md-icon "icon-pencil" at bounding box center [1002, 55] width 6 height 6
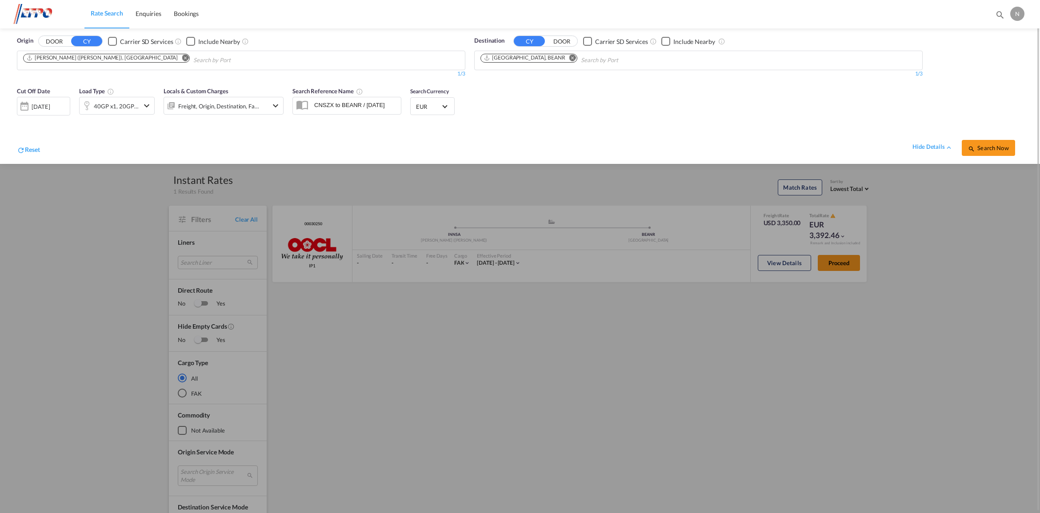
click at [430, 112] on md-select-value "EUR" at bounding box center [432, 106] width 35 height 12
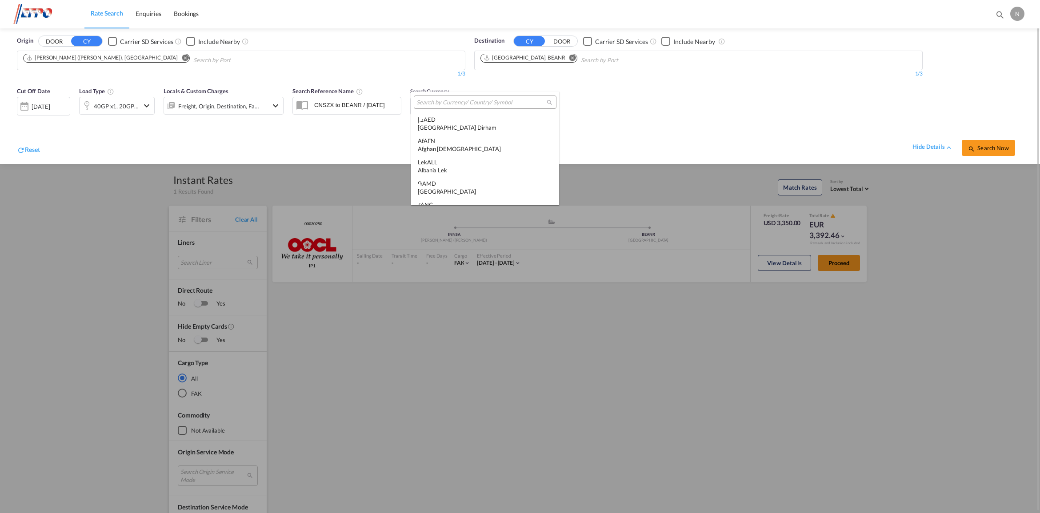
scroll to position [892, 0]
click at [467, 100] on input "search" at bounding box center [482, 103] width 130 height 8
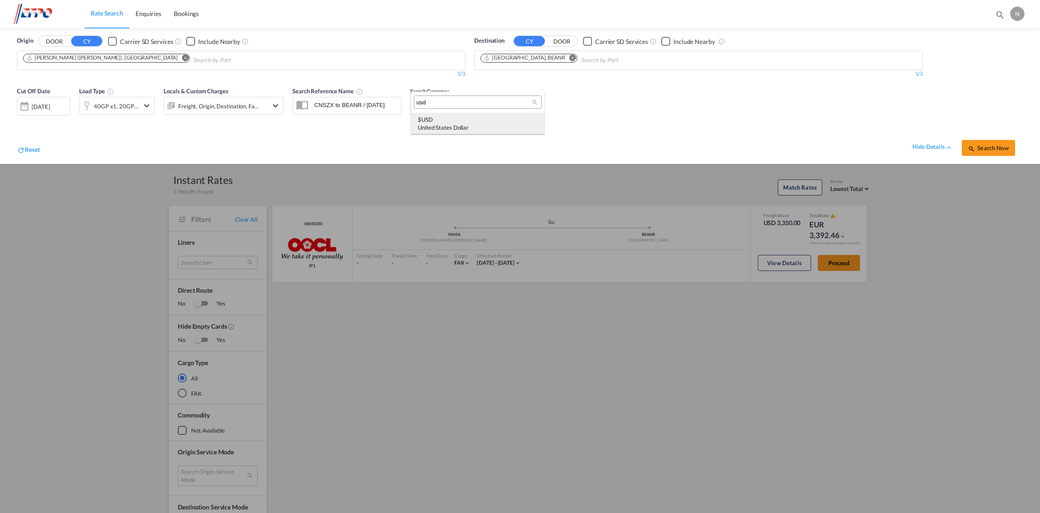
type input "usd"
click at [478, 127] on div "United States Dollar" at bounding box center [478, 128] width 120 height 8
click at [992, 146] on span "Search Now" at bounding box center [988, 147] width 40 height 7
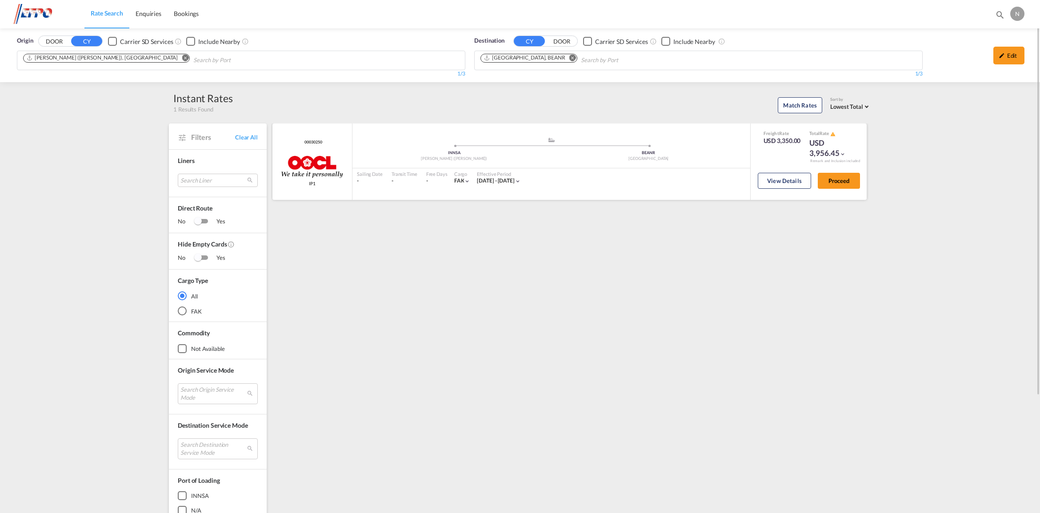
click at [838, 150] on div "USD 3,956.45" at bounding box center [831, 148] width 44 height 21
click at [844, 153] on md-icon "icon-chevron-down" at bounding box center [843, 154] width 6 height 6
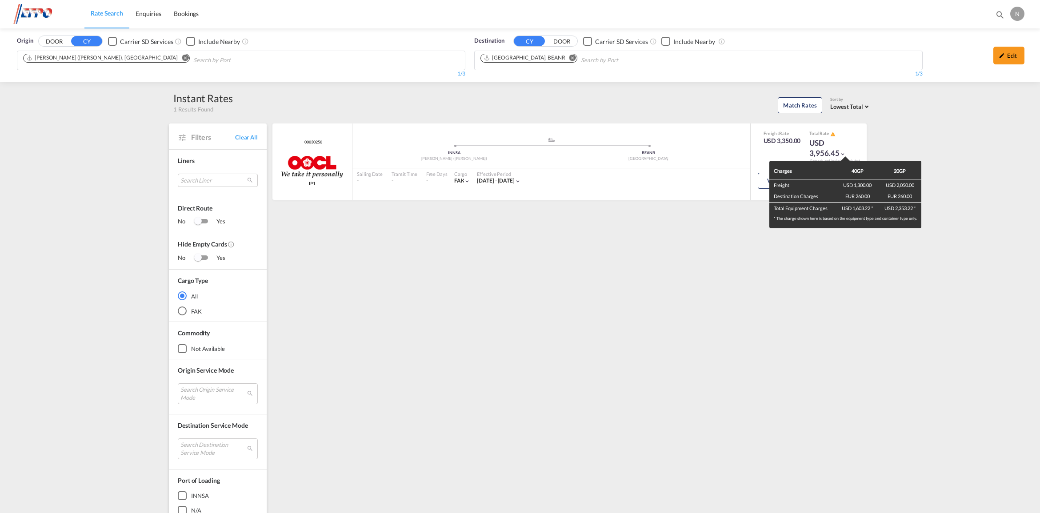
click at [910, 150] on div "Charges 40GP 20GP Freight USD 1,300.00 USD 2,050.00 Destination Charges EUR 260…" at bounding box center [520, 256] width 1040 height 513
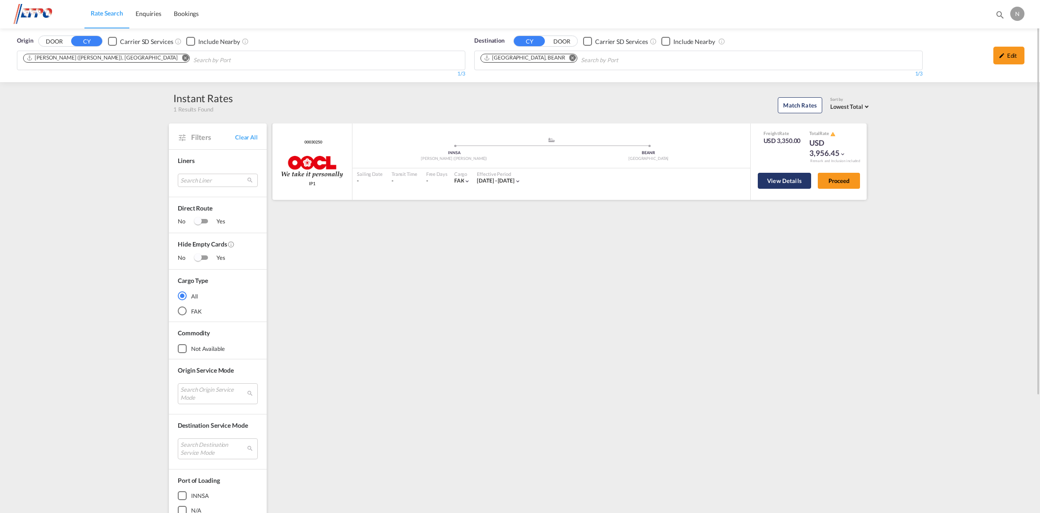
click at [790, 181] on button "View Details" at bounding box center [784, 181] width 53 height 16
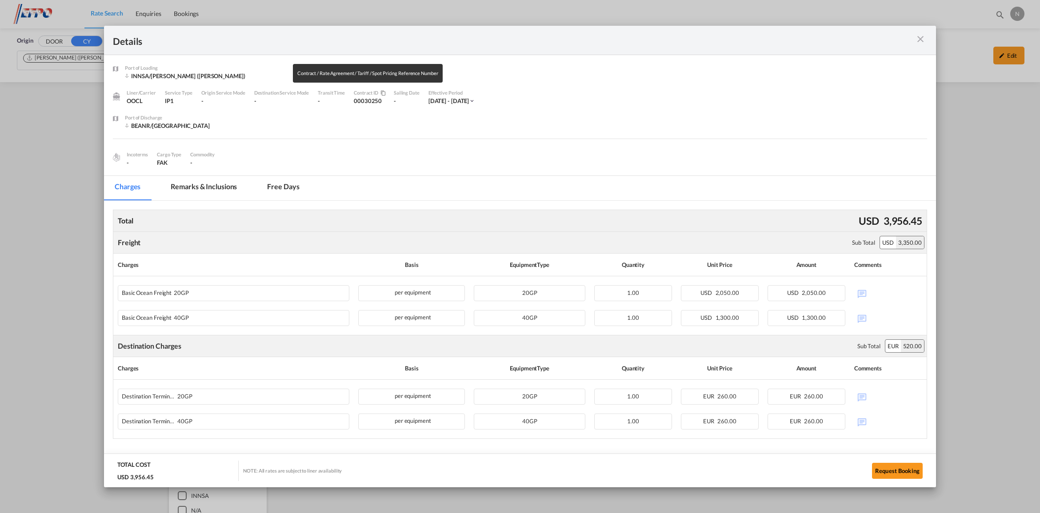
click at [381, 91] on md-icon "icon-content-copy" at bounding box center [381, 93] width 7 height 5
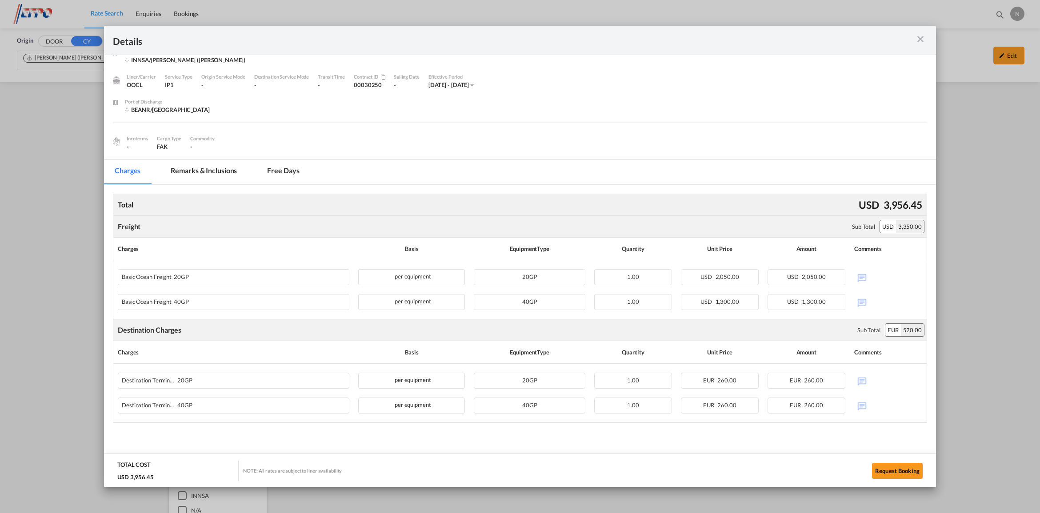
scroll to position [23, 0]
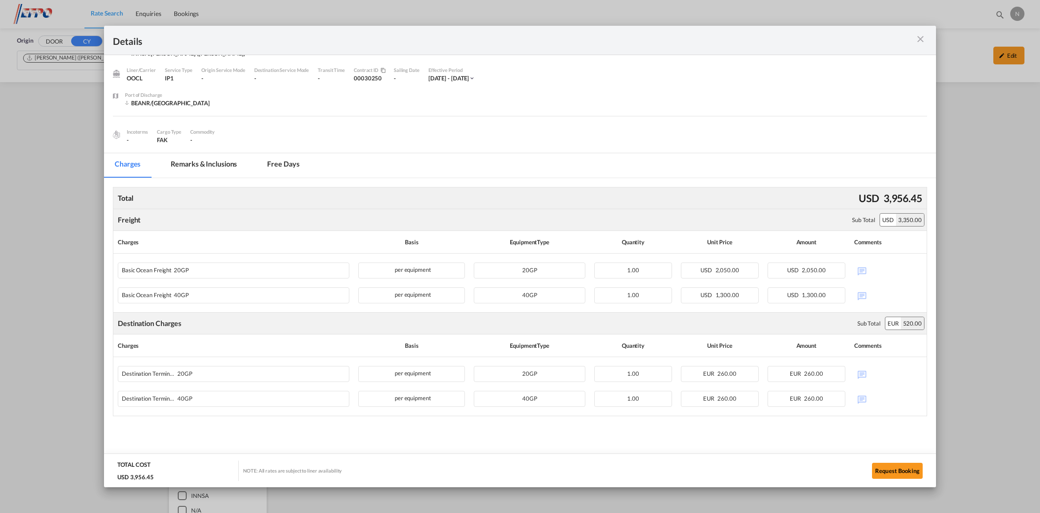
click at [921, 35] on md-icon "icon-close m-3 fg-AAA8AD cursor" at bounding box center [920, 39] width 11 height 11
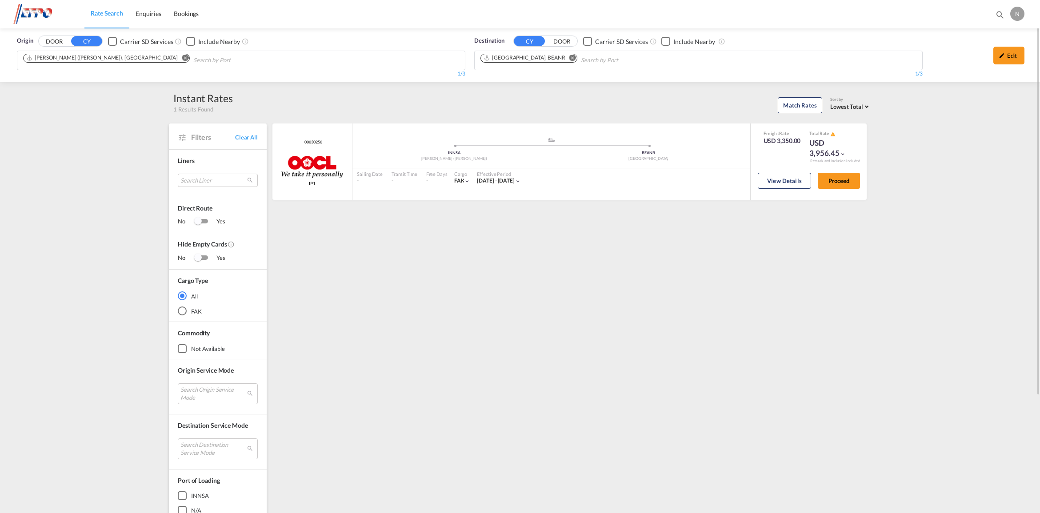
click at [182, 58] on md-icon "Remove" at bounding box center [185, 58] width 7 height 7
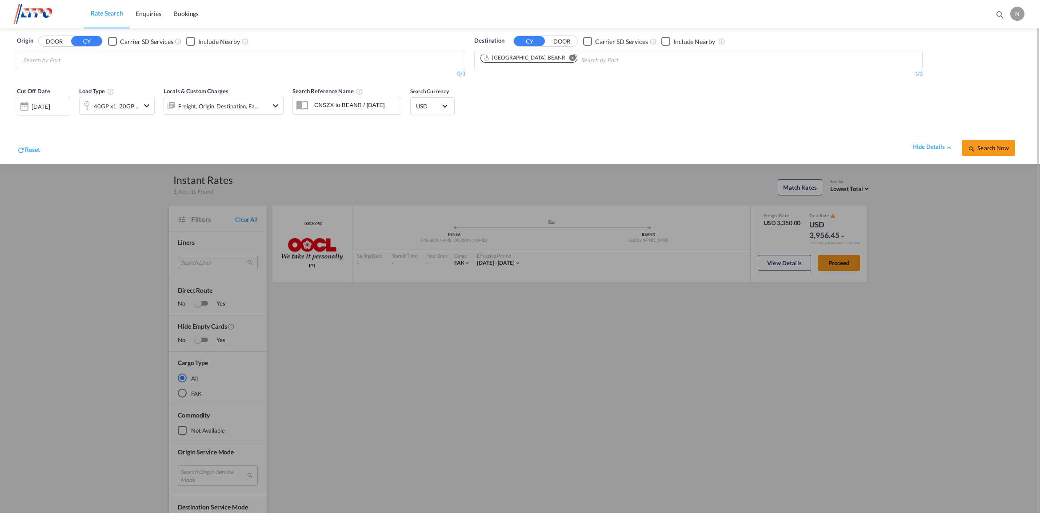
click at [148, 105] on md-icon "icon-chevron-down" at bounding box center [146, 105] width 11 height 11
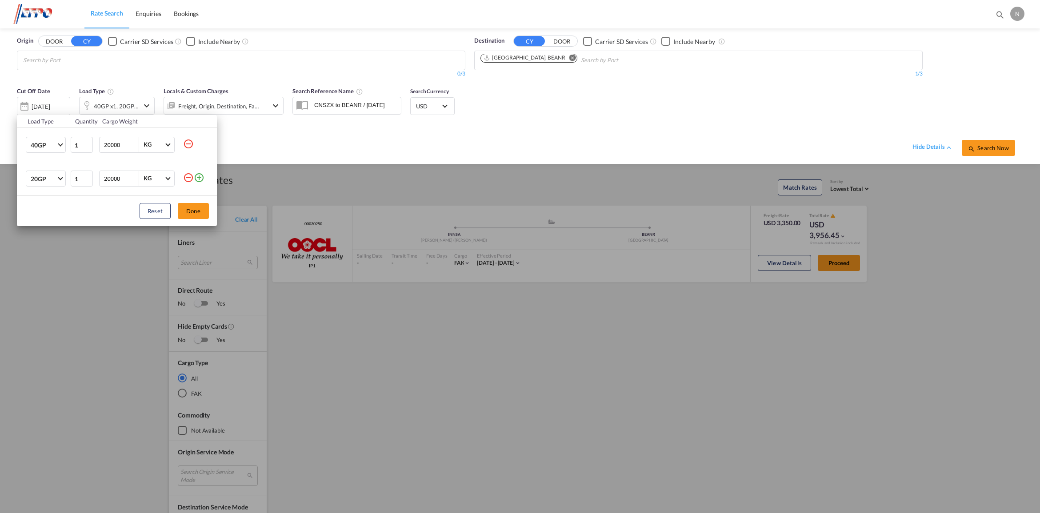
click at [185, 178] on md-icon "icon-minus-circle-outline" at bounding box center [188, 177] width 11 height 11
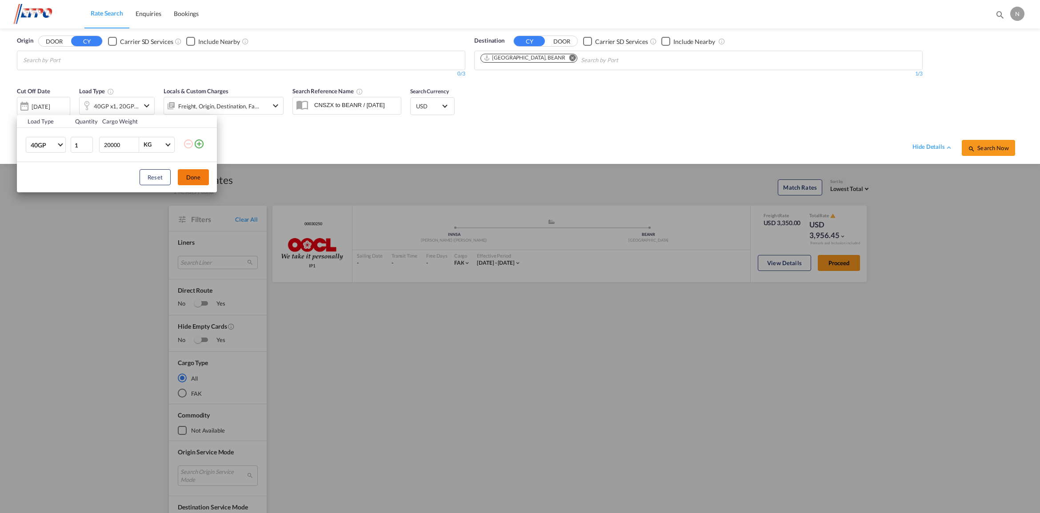
click at [192, 179] on button "Done" at bounding box center [193, 177] width 31 height 16
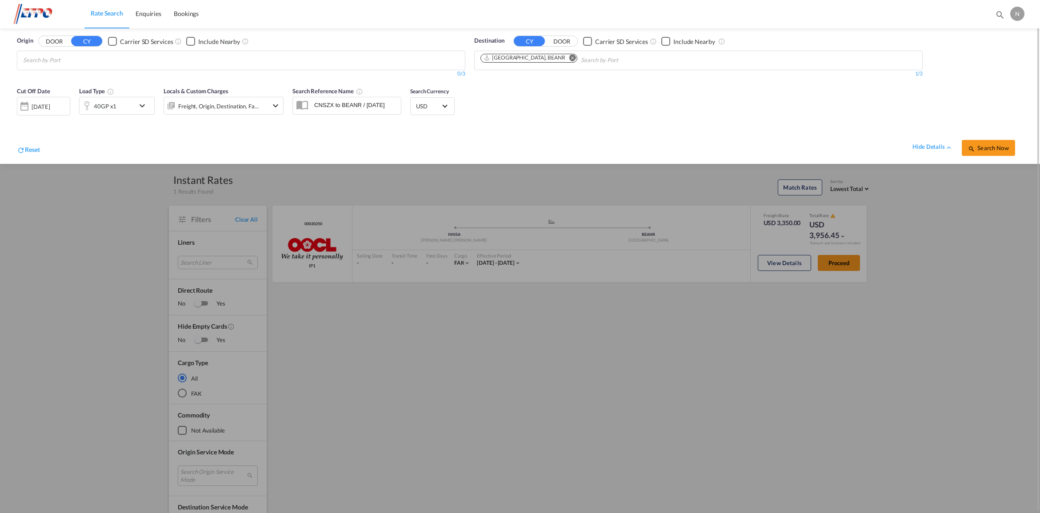
drag, startPoint x: 221, startPoint y: 150, endPoint x: 233, endPoint y: 150, distance: 12.0
click at [227, 150] on div "hide details Search Now" at bounding box center [531, 143] width 983 height 25
click at [196, 65] on body "Rate Search Enquiries Bookings Rate Search Enquiries Bookings" at bounding box center [520, 256] width 1040 height 513
type input "[GEOGRAPHIC_DATA]"
click at [85, 111] on div "Busan Korea, Republic of KRPUS" at bounding box center [92, 107] width 169 height 27
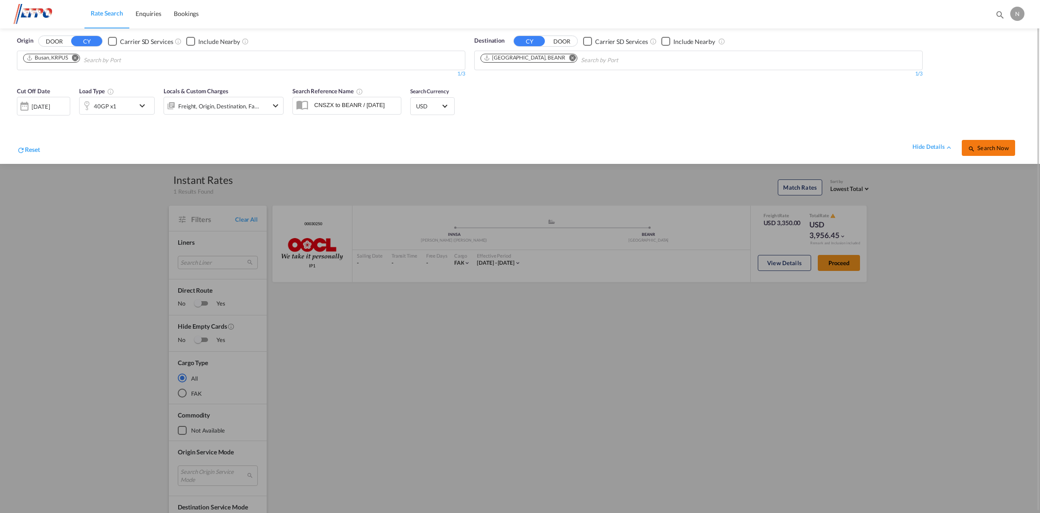
click at [989, 144] on button "Search Now" at bounding box center [988, 148] width 53 height 16
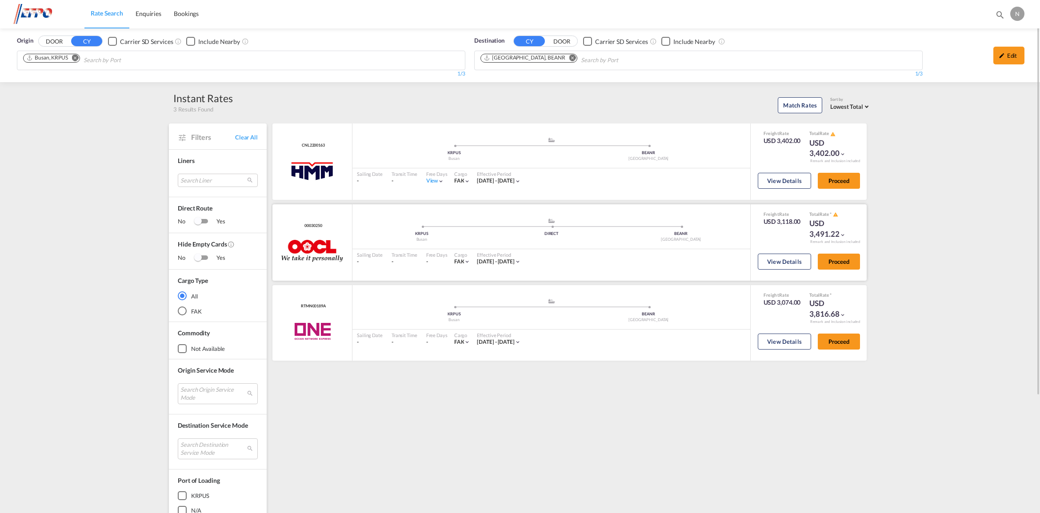
click at [845, 232] on md-icon "icon-chevron-down" at bounding box center [843, 235] width 6 height 6
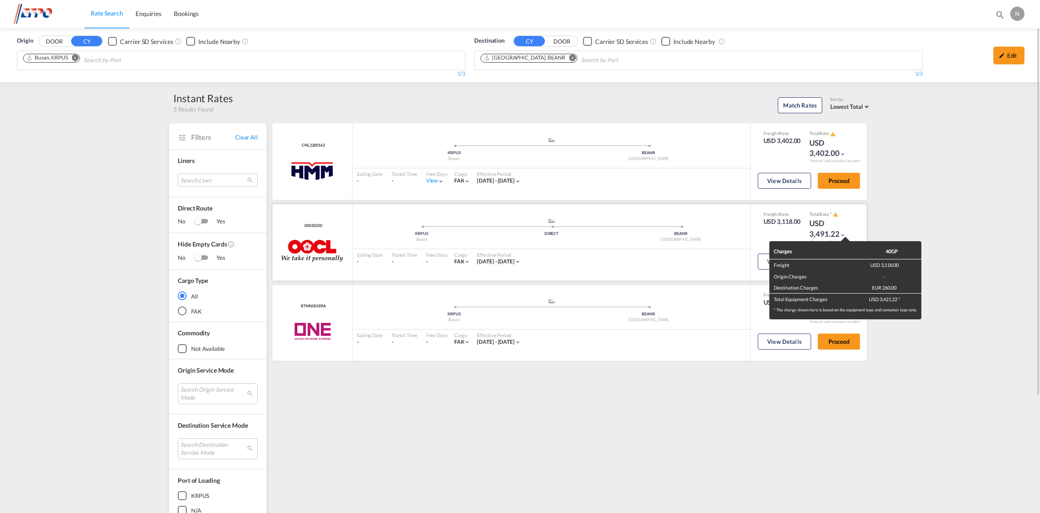
click at [845, 232] on div "Charges 40GP Freight USD 3,118.00 Origin Charges - Destination Charges EUR 260.…" at bounding box center [520, 256] width 1040 height 513
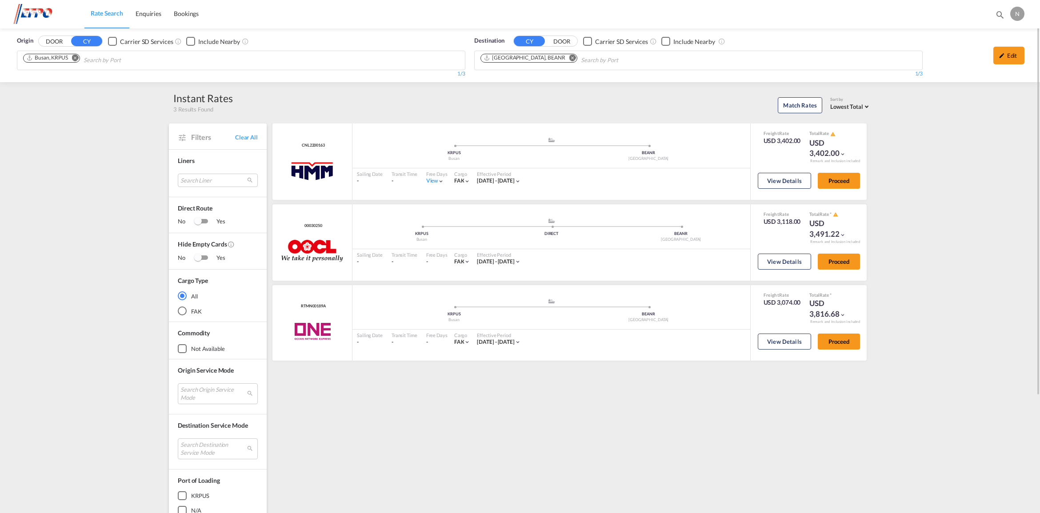
click at [76, 57] on md-icon "Remove" at bounding box center [75, 58] width 7 height 7
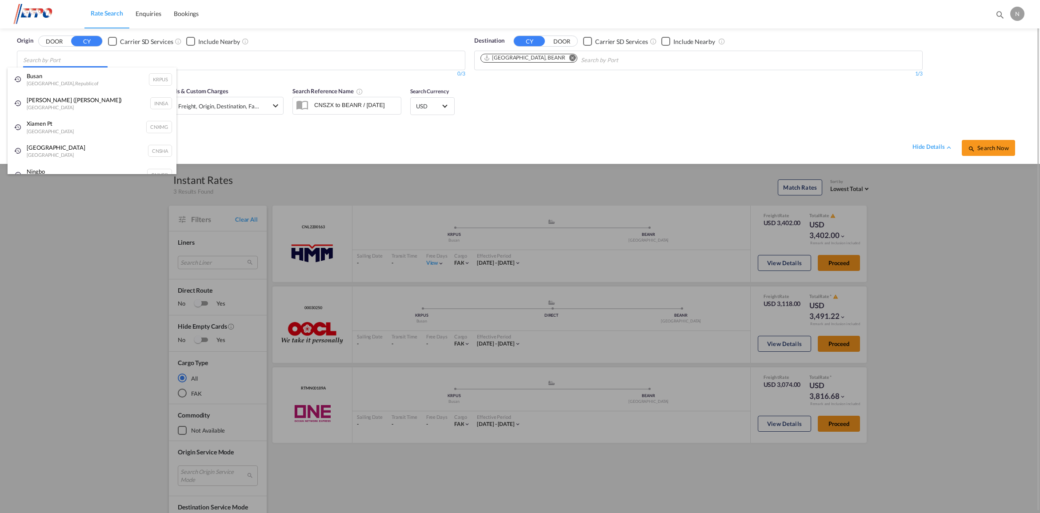
click at [76, 59] on body "Rate Search Enquiries Bookings Rate Search Enquiries Bookings" at bounding box center [520, 256] width 1040 height 513
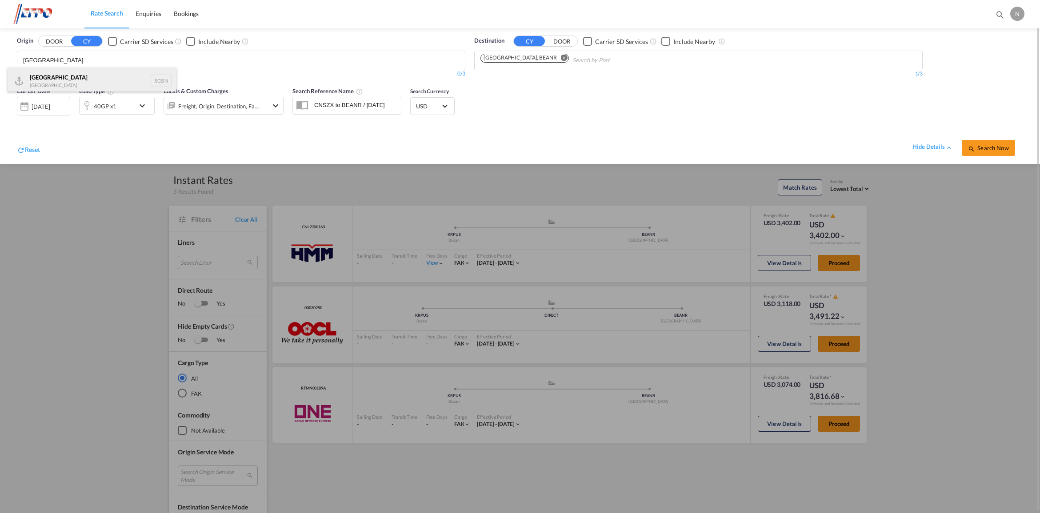
type input "[GEOGRAPHIC_DATA]"
click at [89, 78] on div "Singapore Singapore SGSIN" at bounding box center [92, 81] width 169 height 27
click at [999, 152] on button "Search Now" at bounding box center [988, 148] width 53 height 16
